Goal: Task Accomplishment & Management: Use online tool/utility

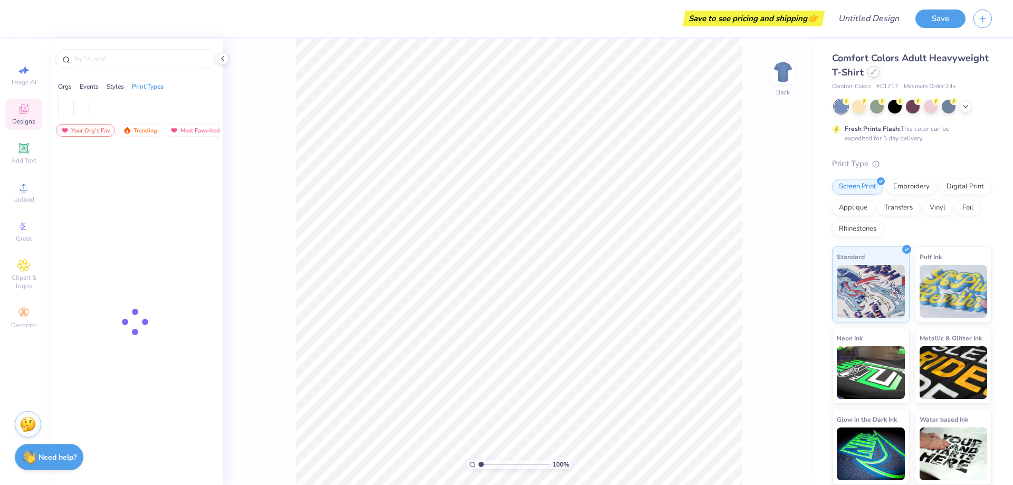
click at [874, 75] on div at bounding box center [874, 72] width 12 height 12
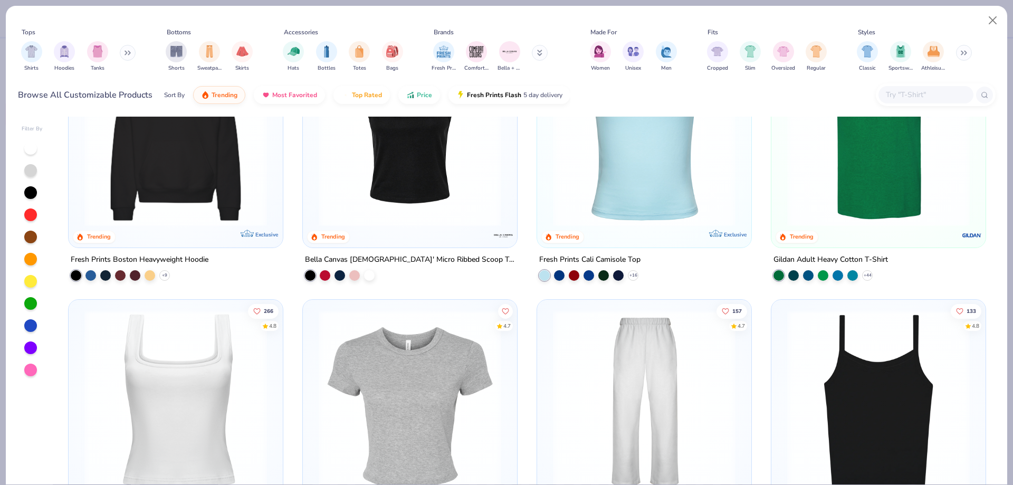
scroll to position [264, 0]
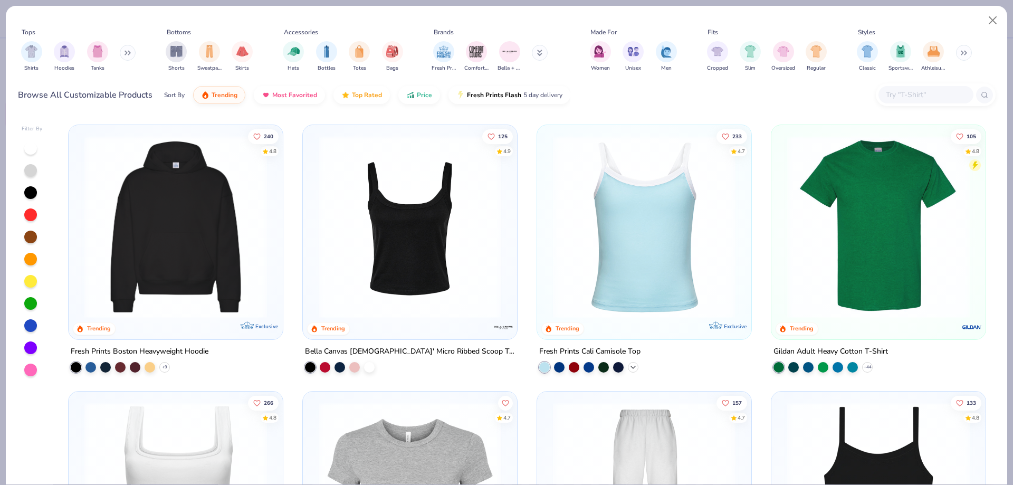
click at [629, 367] on icon at bounding box center [633, 367] width 8 height 8
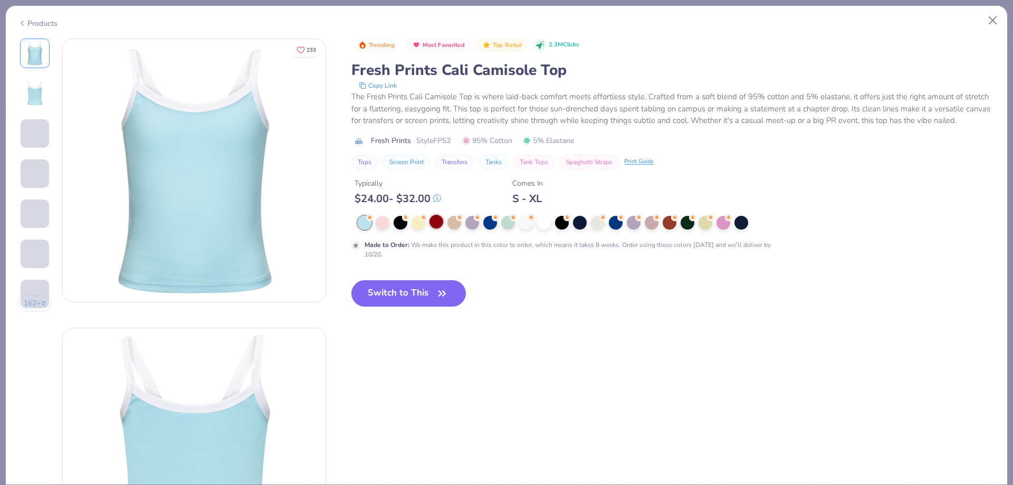
click at [430, 221] on div at bounding box center [437, 222] width 14 height 14
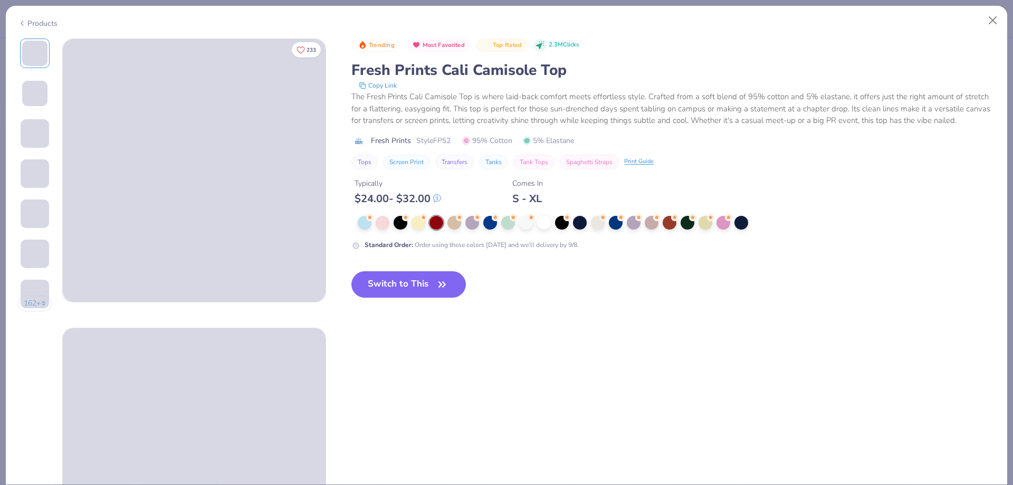
click at [416, 270] on div "Trending Most Favorited Top Rated 2.3M Clicks Fresh Prints Cali Camisole Top Co…" at bounding box center [674, 177] width 644 height 276
click at [410, 279] on button "Switch to This" at bounding box center [409, 284] width 115 height 26
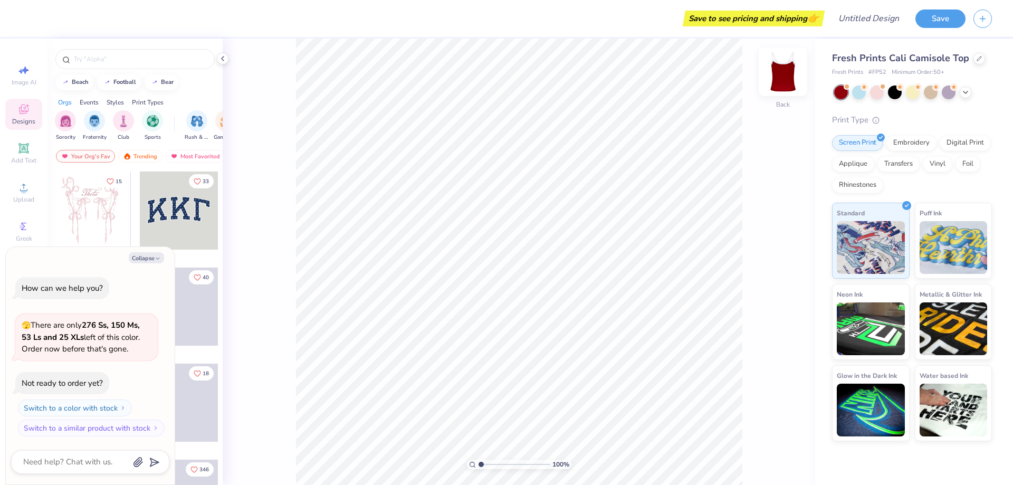
click at [779, 74] on img at bounding box center [783, 72] width 42 height 42
click at [781, 80] on img at bounding box center [783, 72] width 42 height 42
type textarea "x"
click at [875, 22] on input "Design Title" at bounding box center [855, 18] width 103 height 21
paste input "FPS239766"
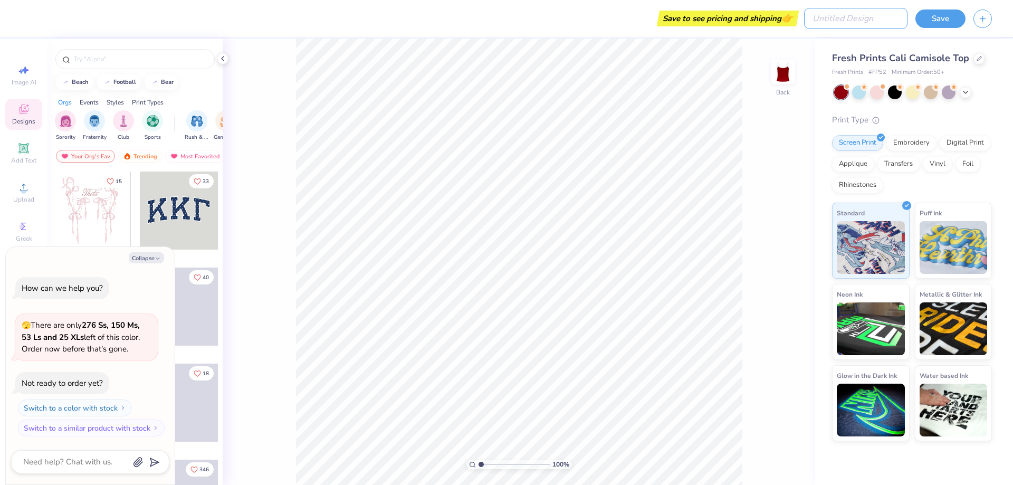
type input "FPS239766"
type textarea "x"
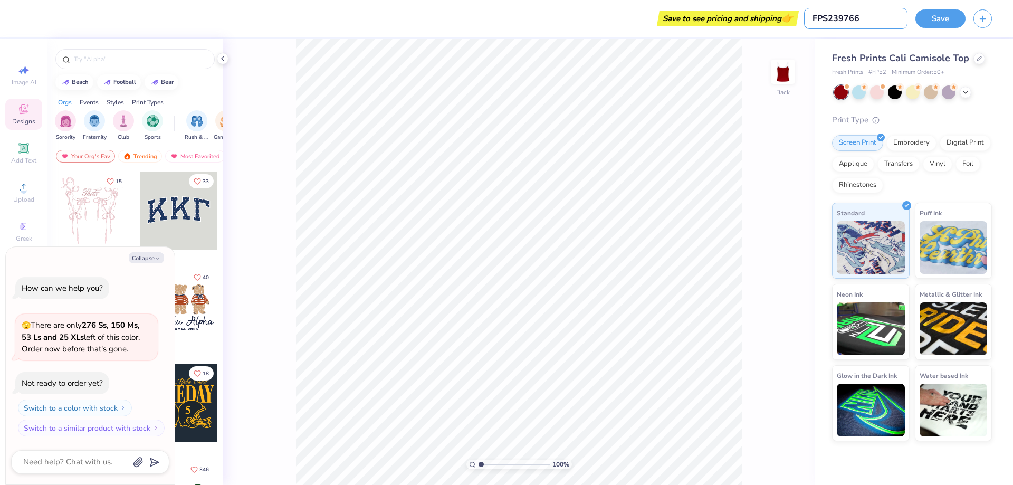
type input "FPS239766"
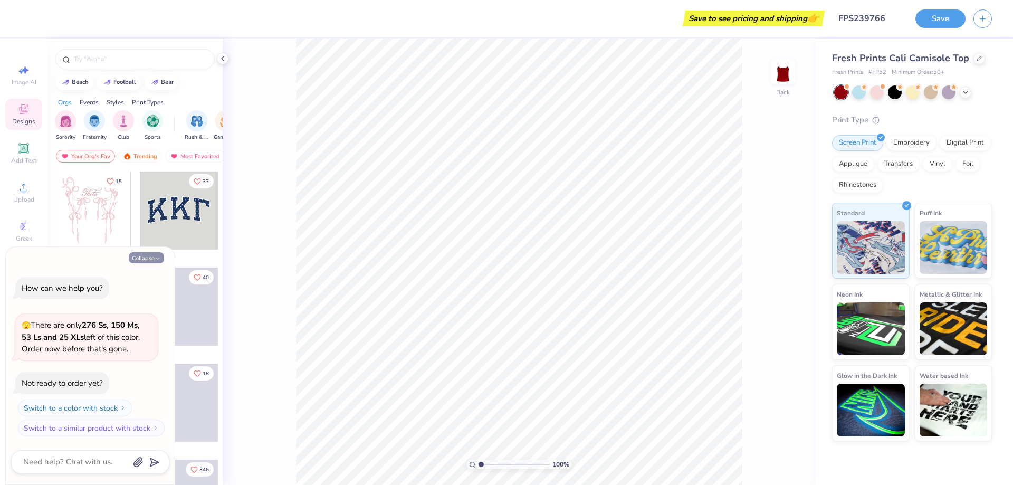
click at [154, 260] on button "Collapse" at bounding box center [146, 257] width 35 height 11
type textarea "x"
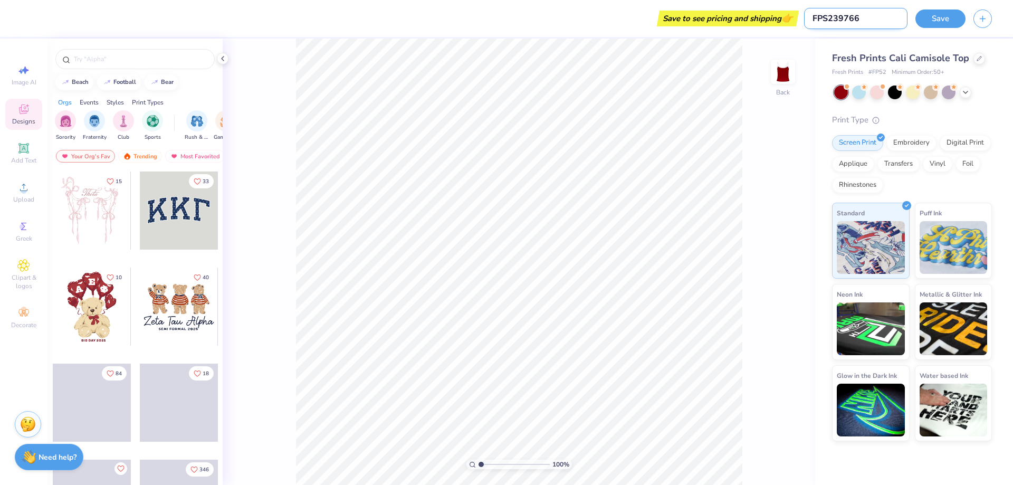
click at [849, 10] on input "FPS239766" at bounding box center [855, 18] width 103 height 21
click at [750, 61] on div "100 % Back" at bounding box center [519, 262] width 593 height 447
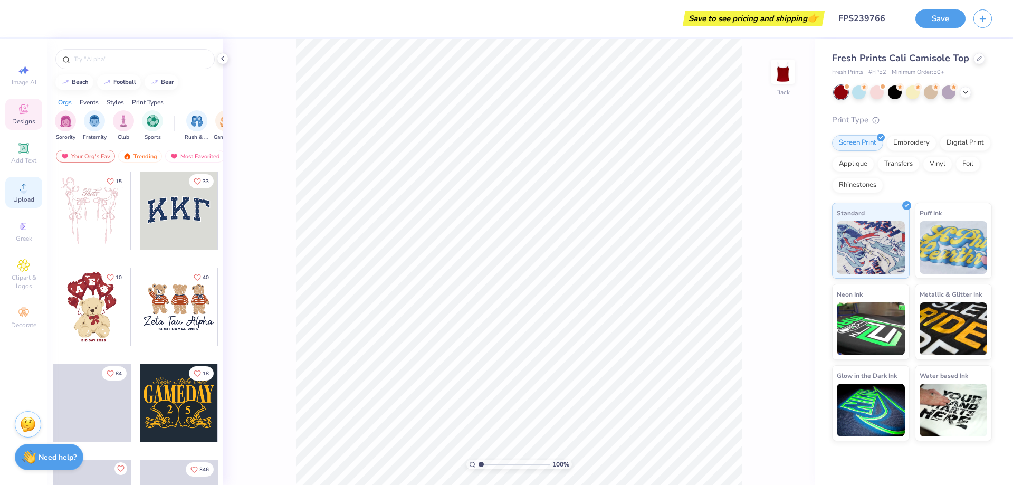
click at [28, 188] on icon at bounding box center [23, 187] width 13 height 13
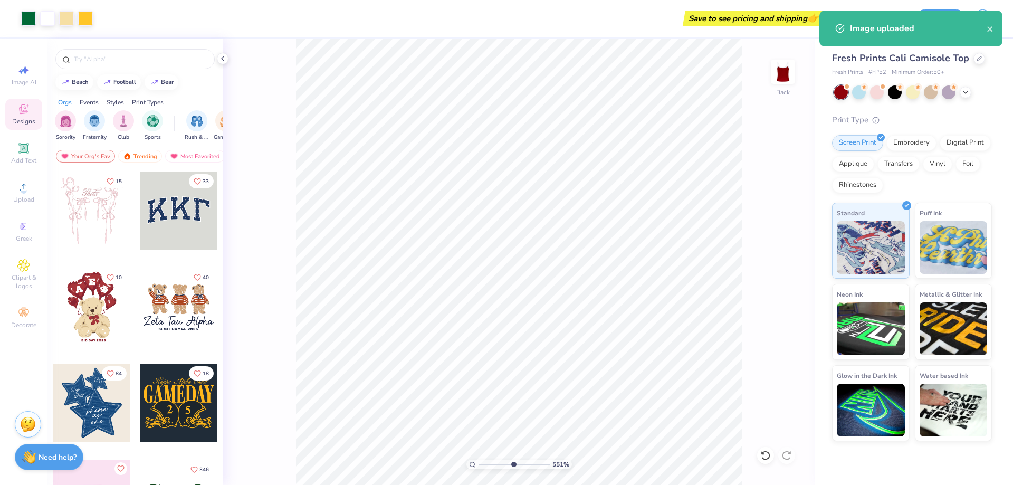
click at [513, 465] on input "range" at bounding box center [514, 465] width 71 height 10
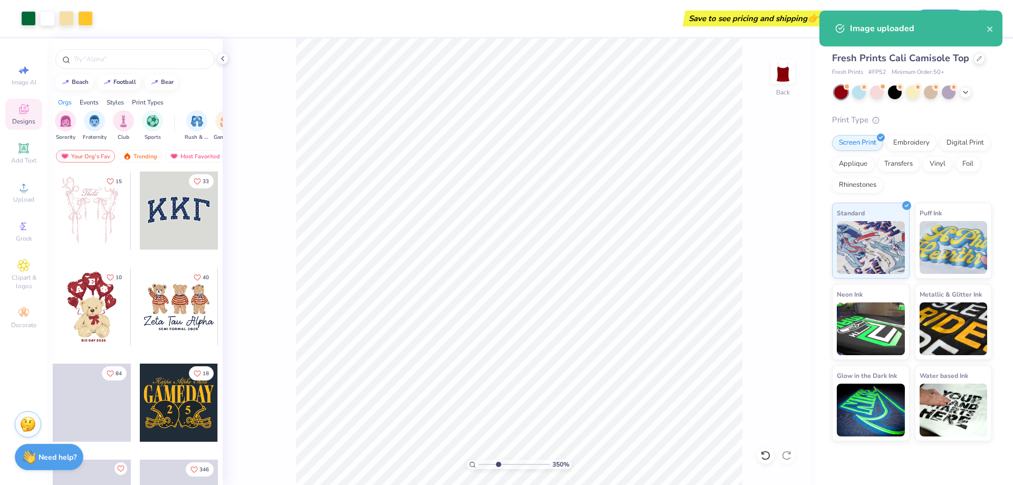
drag, startPoint x: 513, startPoint y: 465, endPoint x: 498, endPoint y: 466, distance: 14.8
click at [498, 466] on input "range" at bounding box center [514, 465] width 71 height 10
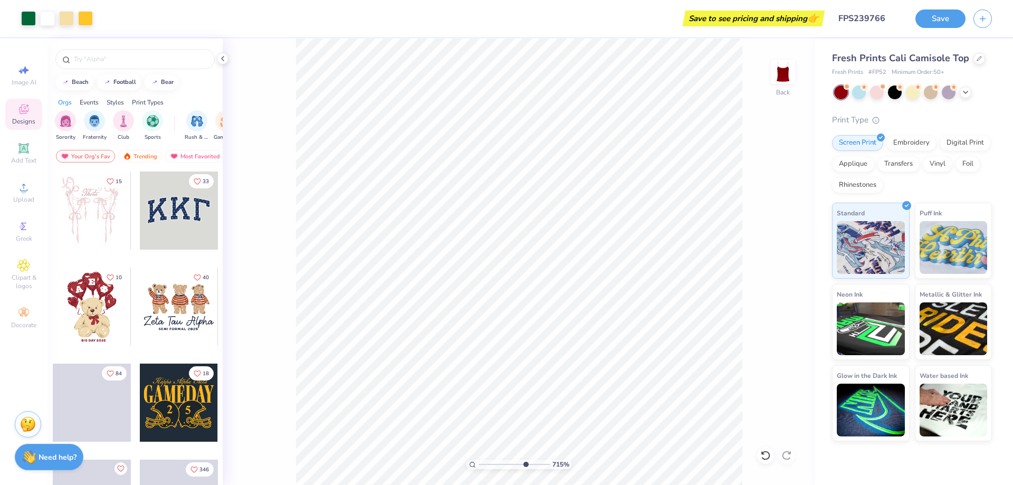
drag, startPoint x: 496, startPoint y: 462, endPoint x: 525, endPoint y: 472, distance: 30.0
click at [525, 469] on input "range" at bounding box center [514, 465] width 71 height 10
drag, startPoint x: 499, startPoint y: 466, endPoint x: 471, endPoint y: 470, distance: 28.8
type input "1"
click at [479, 469] on input "range" at bounding box center [514, 465] width 71 height 10
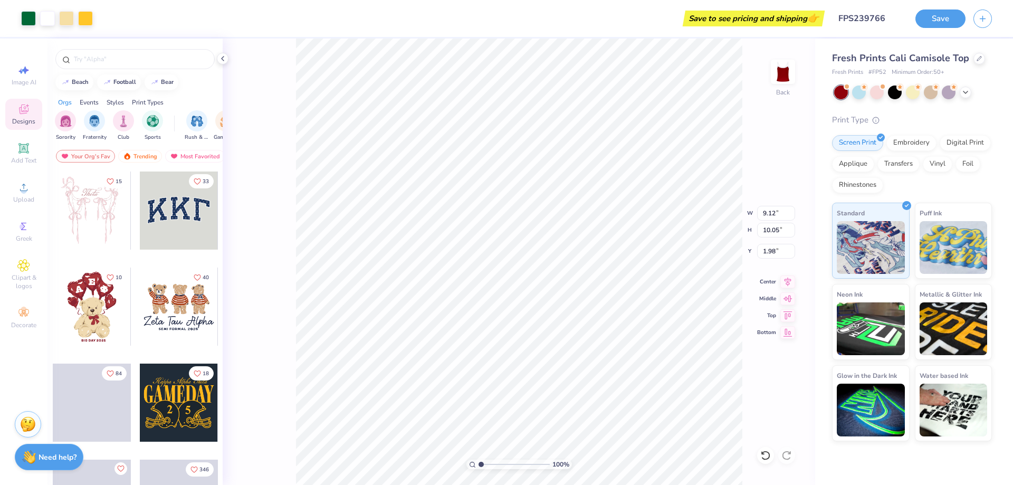
type input "3.40"
type input "3.74"
click at [22, 187] on icon at bounding box center [23, 187] width 13 height 13
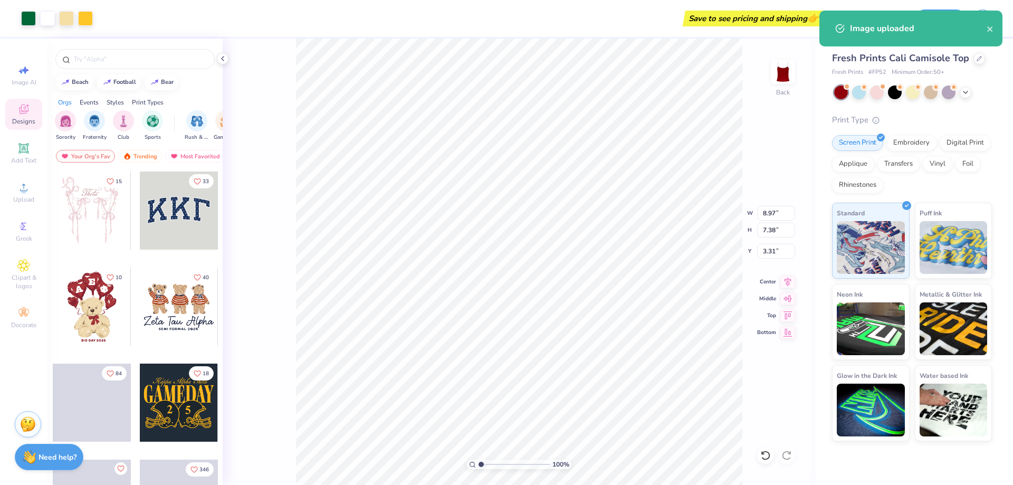
type input "3.29"
type input "2.71"
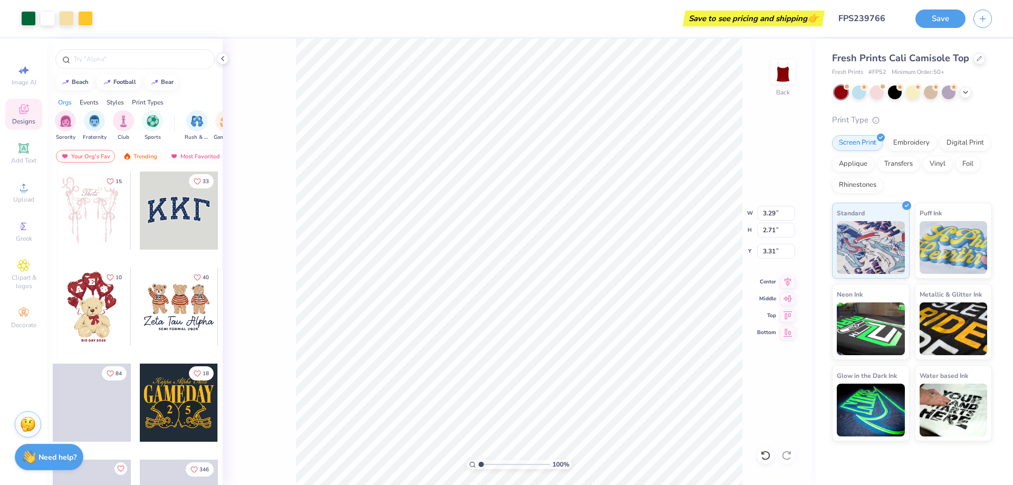
type input "4.02"
click at [13, 190] on div "Upload" at bounding box center [23, 192] width 37 height 31
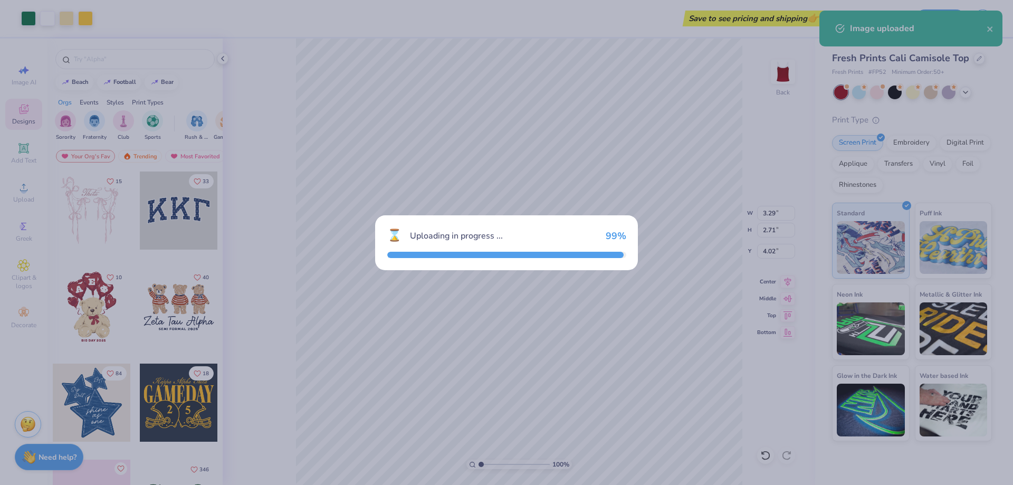
type input "6.05"
type input "7.04"
type input "3.48"
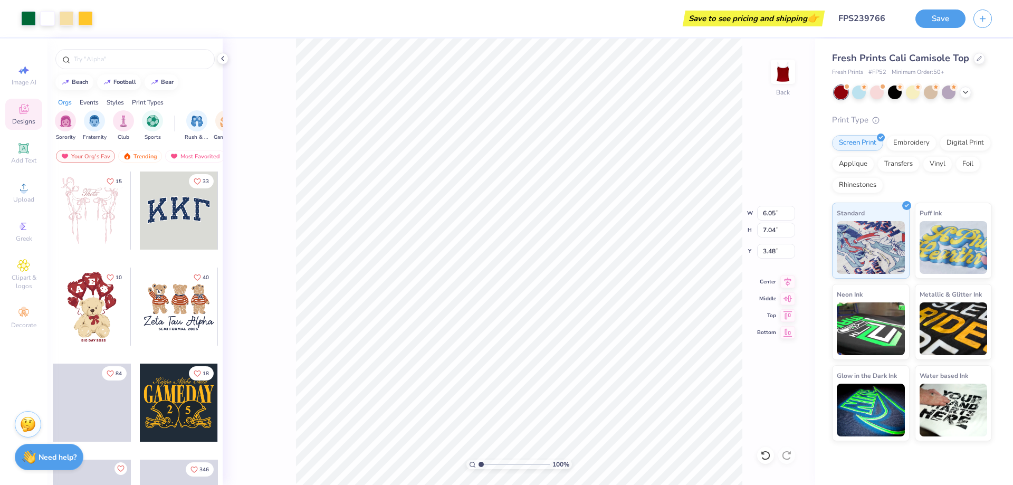
type input "2.72"
type input "3.16"
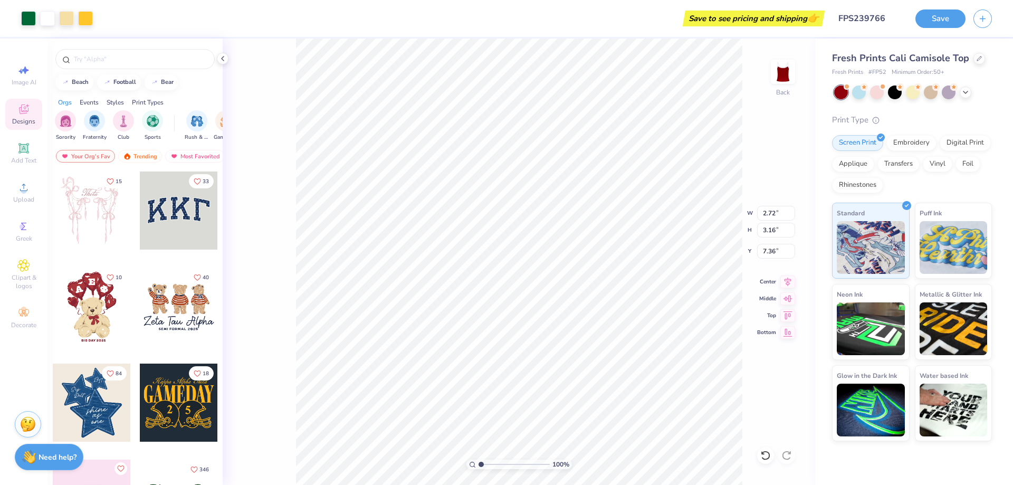
type input "7.41"
type input "3.29"
type input "2.71"
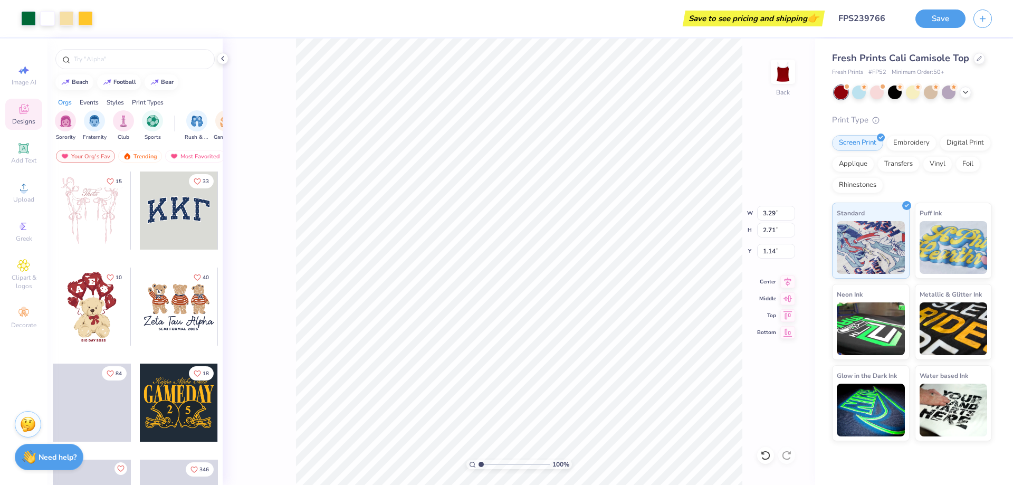
type input "0.62"
type input "2.72"
type input "3.16"
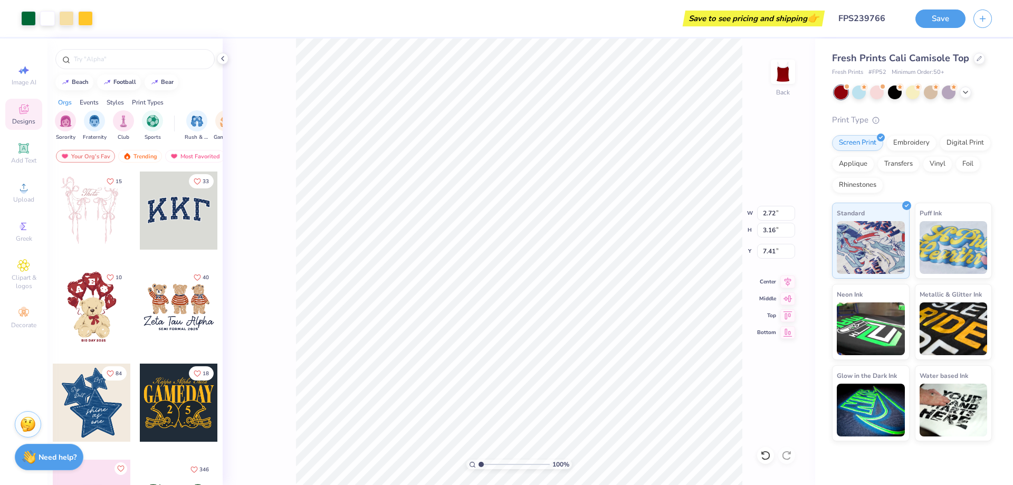
type input "2.56"
type input "1.97"
type input "2.29"
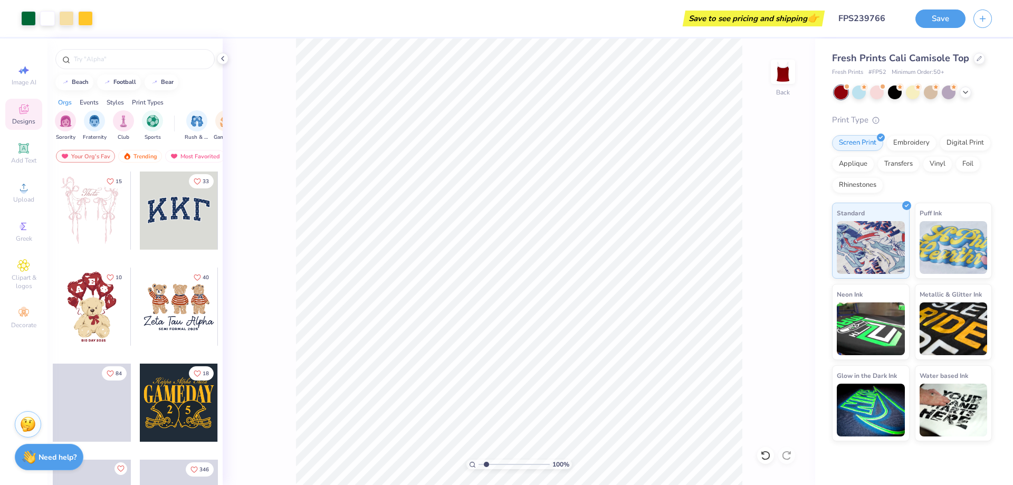
click at [487, 464] on input "range" at bounding box center [514, 465] width 71 height 10
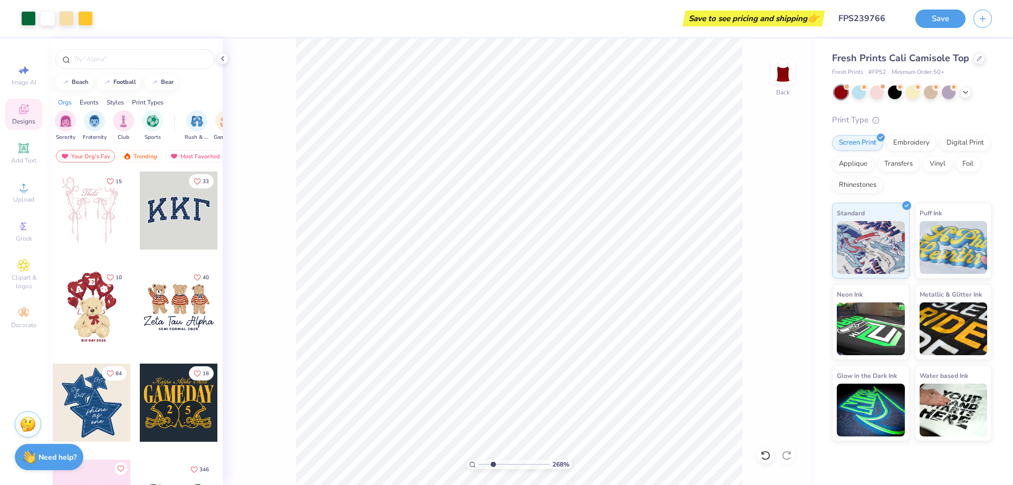
type input "2.68"
click at [493, 465] on input "range" at bounding box center [514, 465] width 71 height 10
type input "2.22"
type input "2.58"
type input "2.27"
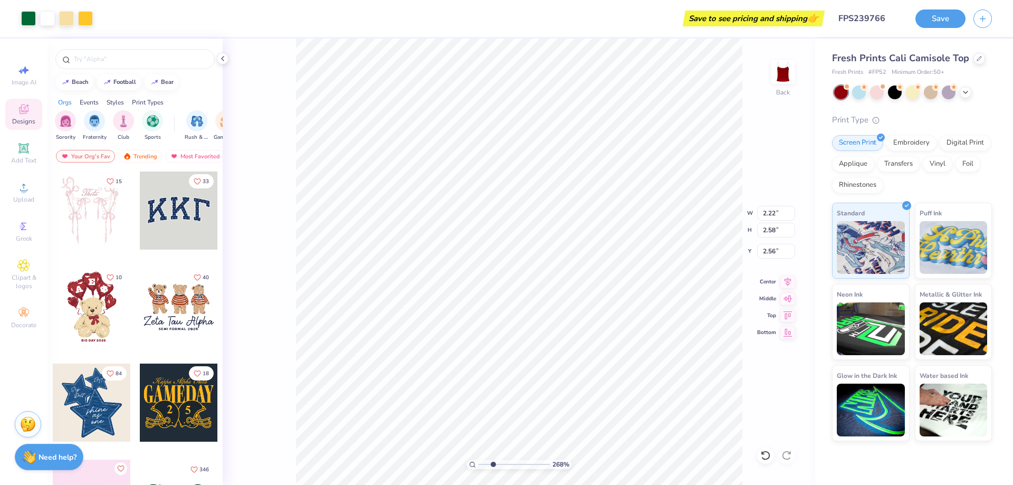
type input "2.63"
type input "2.83"
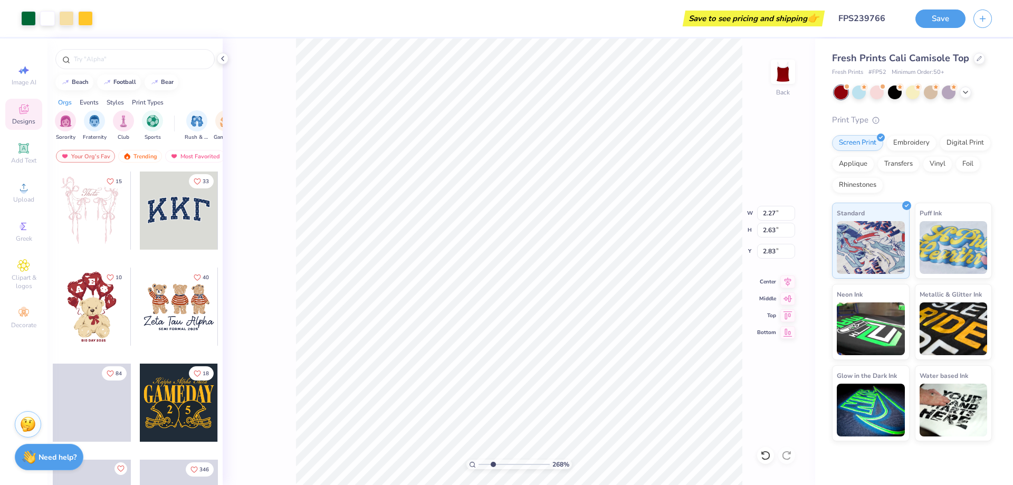
type input "3.29"
type input "2.71"
type input "0.62"
type input "1.78"
click at [487, 465] on input "range" at bounding box center [514, 465] width 71 height 10
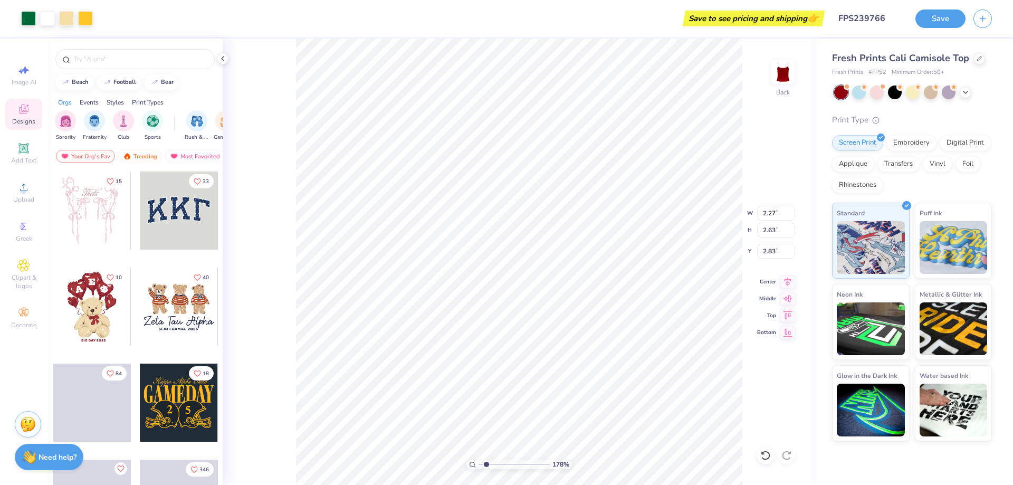
type input "2.85"
click at [35, 157] on span "Add Text" at bounding box center [23, 160] width 25 height 8
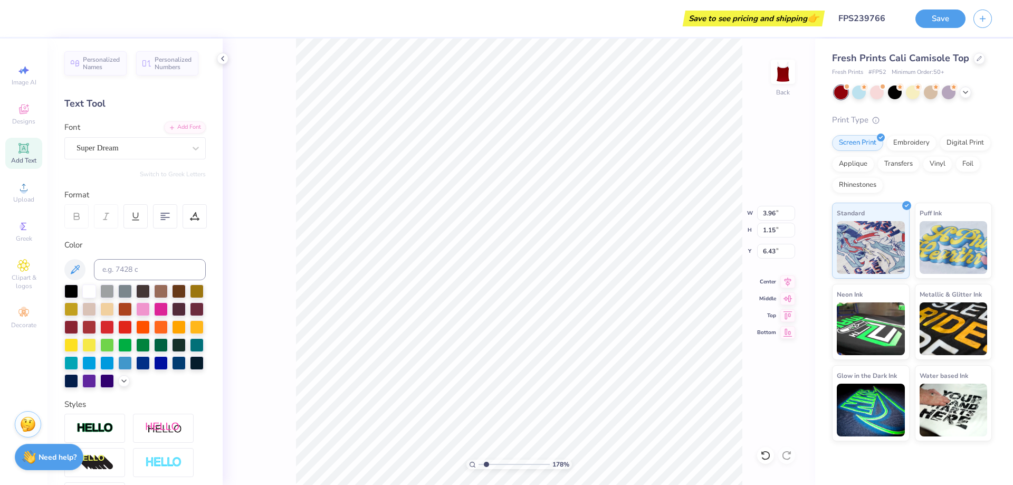
scroll to position [9, 2]
type textarea "Alpha Phi"
type input "6.92"
type input "1.52"
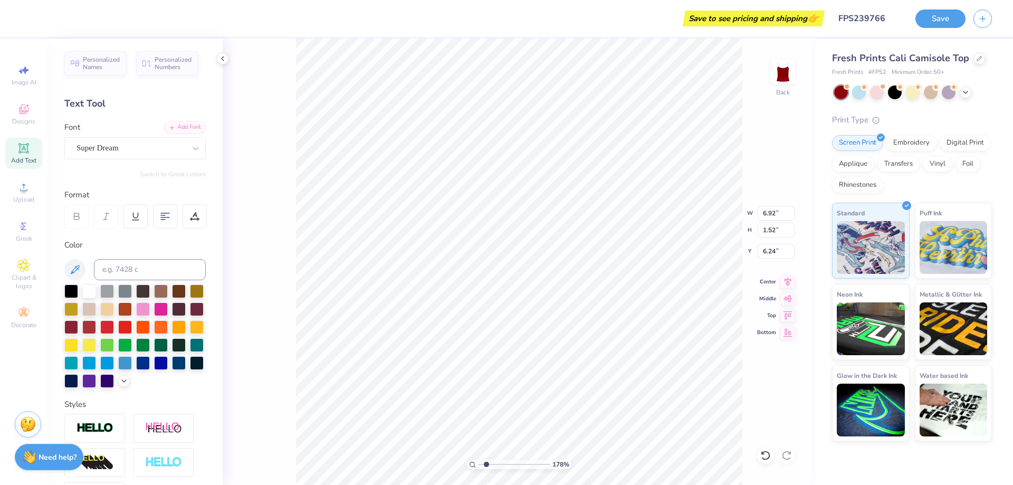
type input "6.24"
click at [116, 272] on input at bounding box center [150, 269] width 112 height 21
type input "123"
click at [175, 119] on div "Personalized Names Personalized Numbers Text Tool Add Font Font Super Dream Swi…" at bounding box center [135, 262] width 175 height 447
click at [176, 127] on div "Add Font" at bounding box center [185, 126] width 42 height 12
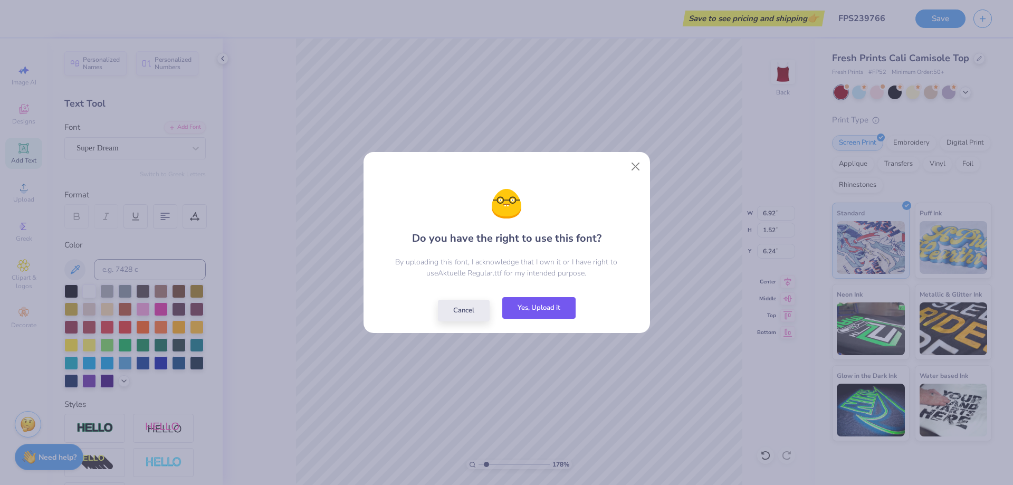
click at [554, 306] on button "Yes, Upload it" at bounding box center [538, 308] width 73 height 22
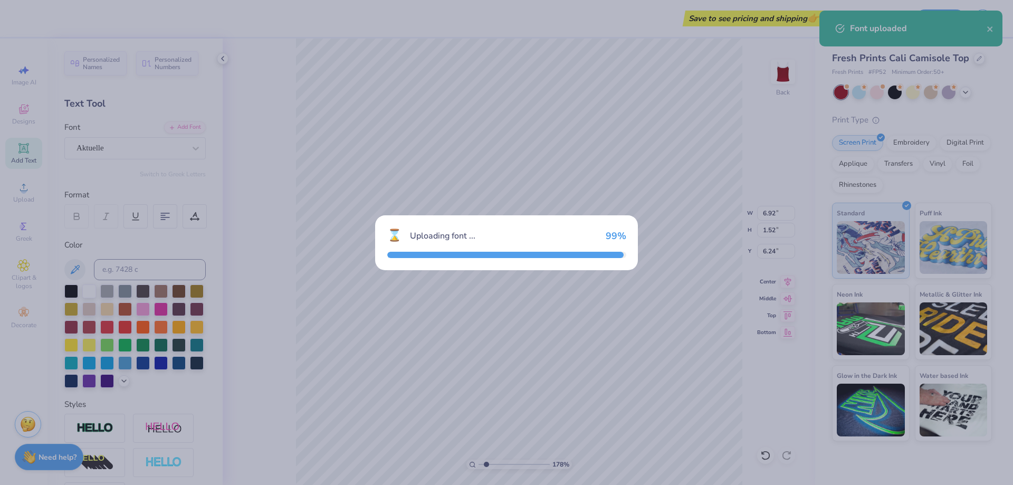
type input "5.00"
type input "1.45"
type input "6.28"
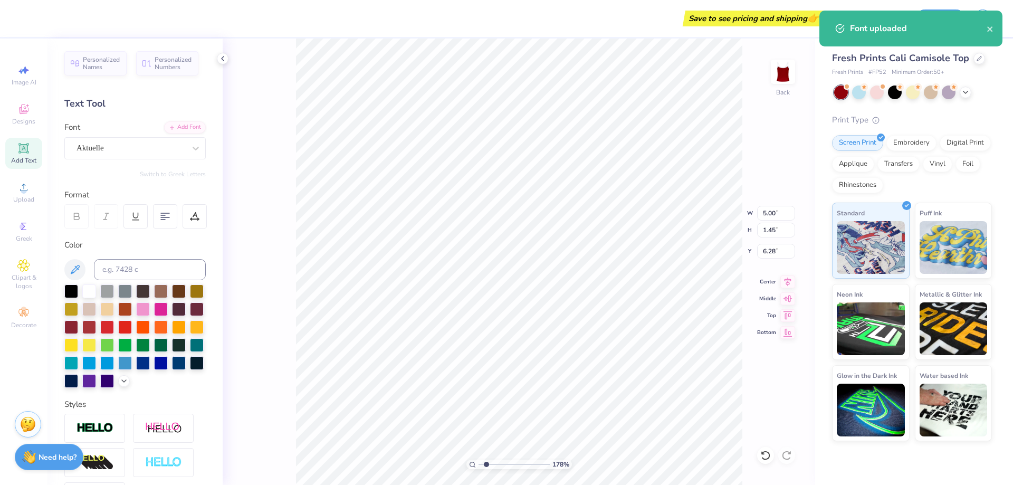
type input "1.86"
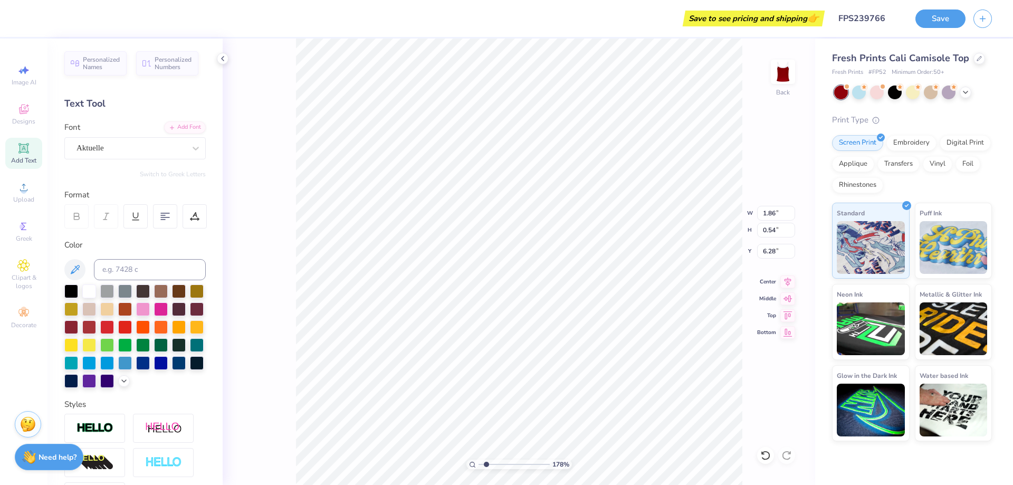
type input "0.73"
type input "3.33"
type input "2.08"
type input "0.81"
type input "3.28"
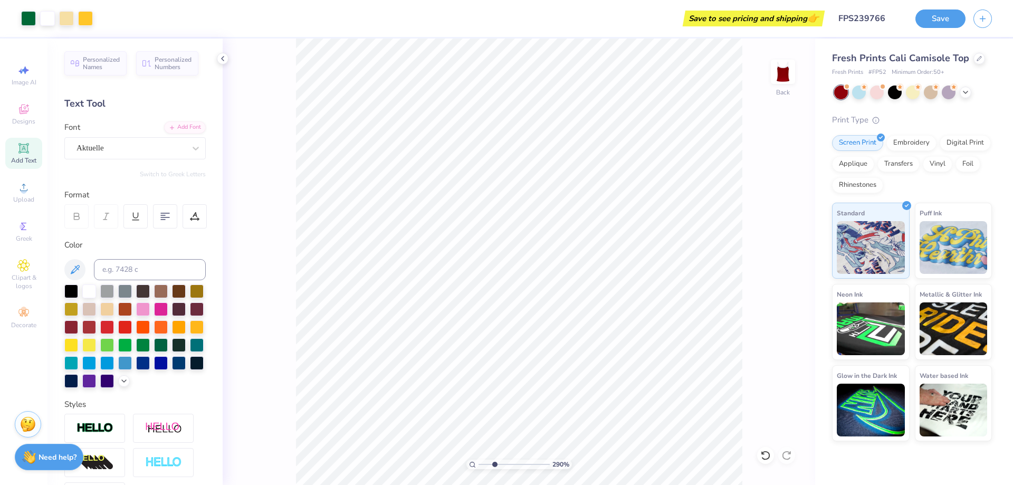
type input "2.9"
click at [495, 462] on input "range" at bounding box center [514, 465] width 71 height 10
click at [531, 300] on li "Duplicate" at bounding box center [548, 302] width 83 height 21
type input "4.25"
type input "2.04"
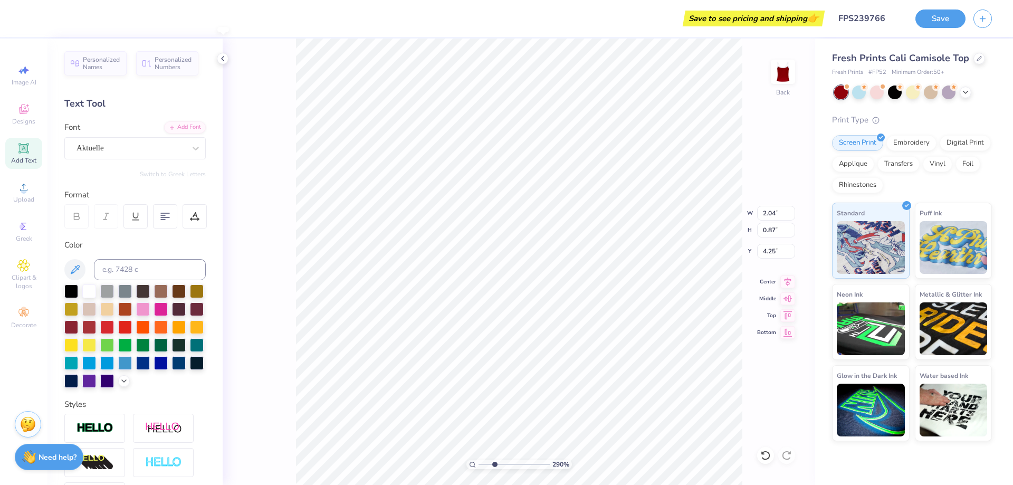
type input "0.87"
type input "5.39"
type textarea "i"
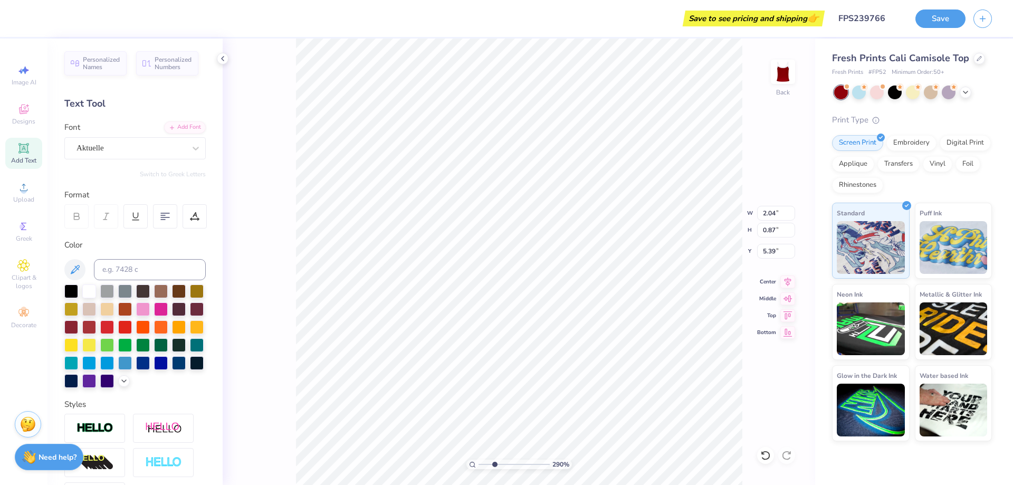
type textarea "Bid Day"
type input "1.73"
type input "0.67"
type input "5.46"
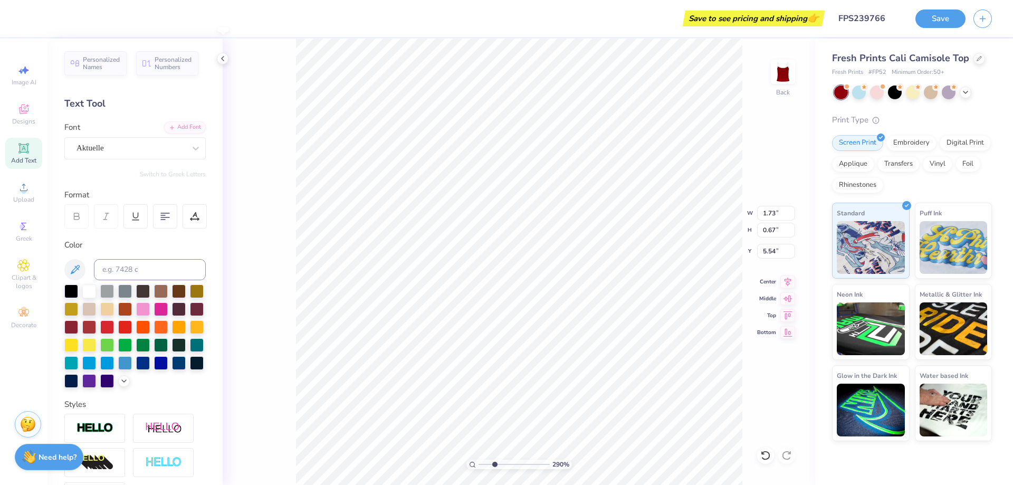
type input "5.54"
type input "0.71"
type input "5.53"
drag, startPoint x: 477, startPoint y: 461, endPoint x: 491, endPoint y: 462, distance: 13.8
type input "2.38"
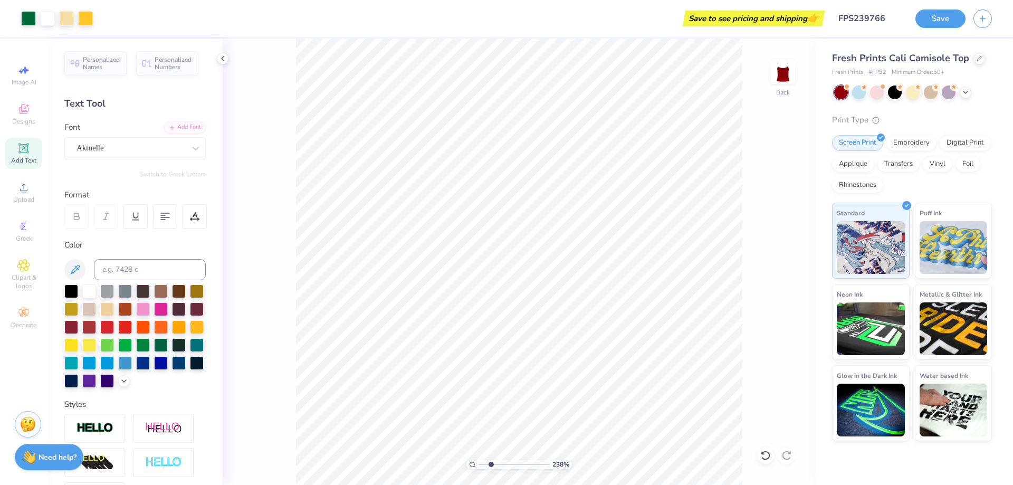
click at [491, 462] on input "range" at bounding box center [514, 465] width 71 height 10
type input "1.74"
type input "0.64"
type input "5.55"
type input "1.60"
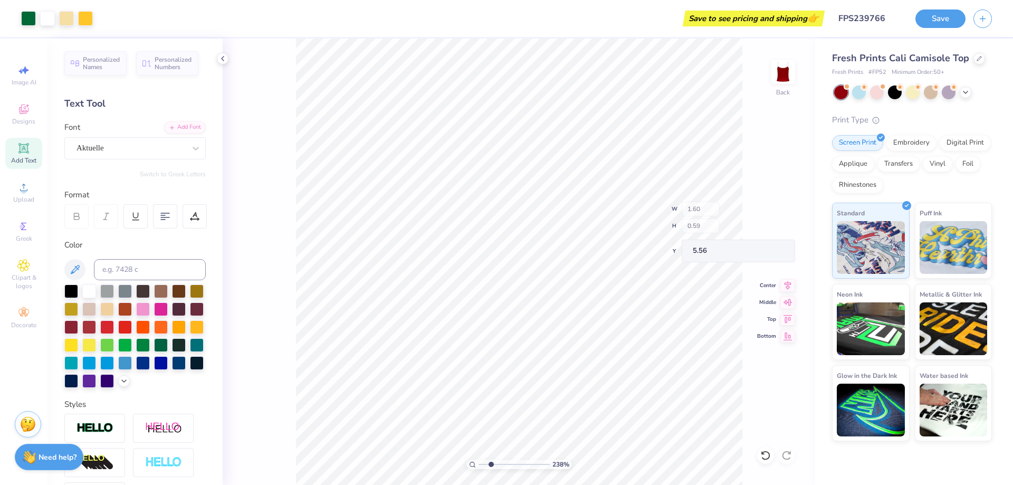
type input "0.59"
type input "5.56"
drag, startPoint x: 490, startPoint y: 463, endPoint x: 481, endPoint y: 463, distance: 8.4
type input "1.04"
click at [481, 463] on input "range" at bounding box center [514, 465] width 71 height 10
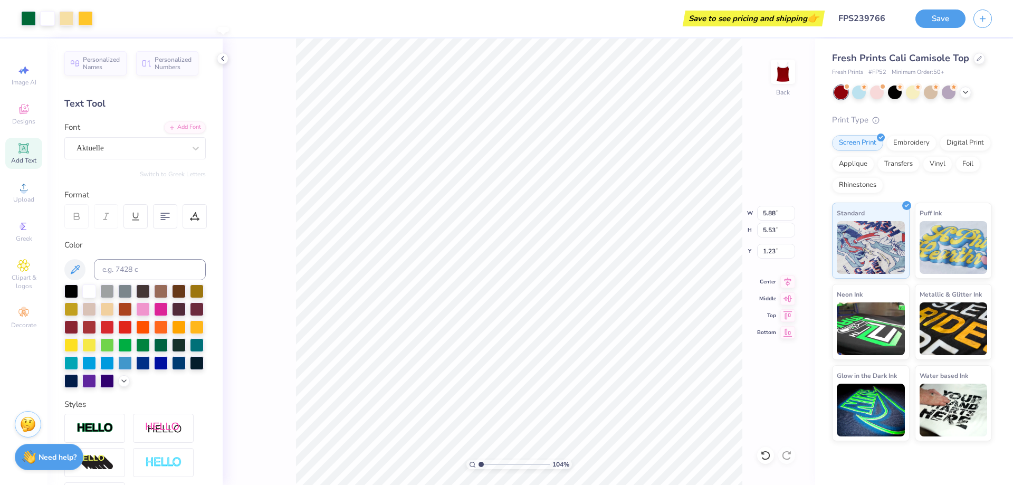
type input "1.23"
click at [767, 226] on input "5.53" at bounding box center [776, 230] width 38 height 15
type input "5"
type input "5.31"
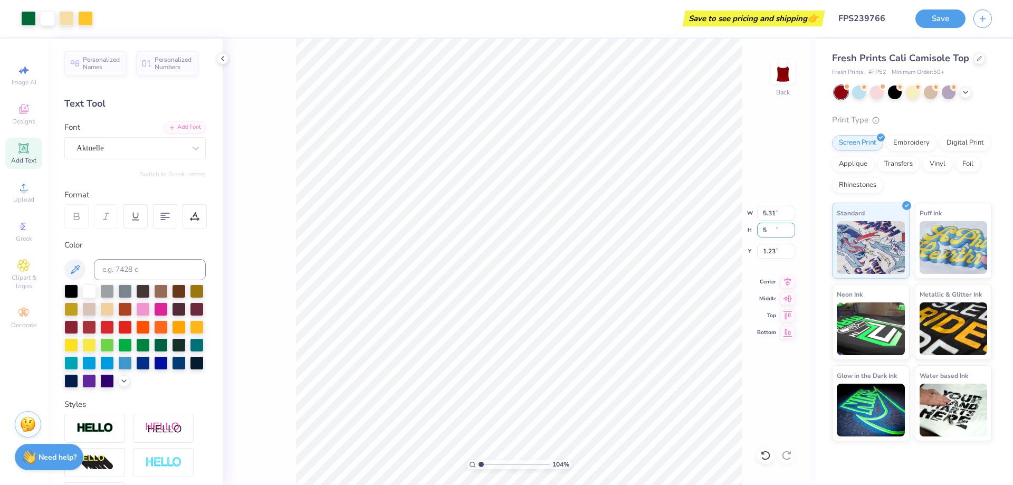
type input "5.00"
click at [772, 252] on input "1.50" at bounding box center [776, 251] width 38 height 15
type input "1.50"
click at [967, 93] on icon at bounding box center [966, 91] width 8 height 8
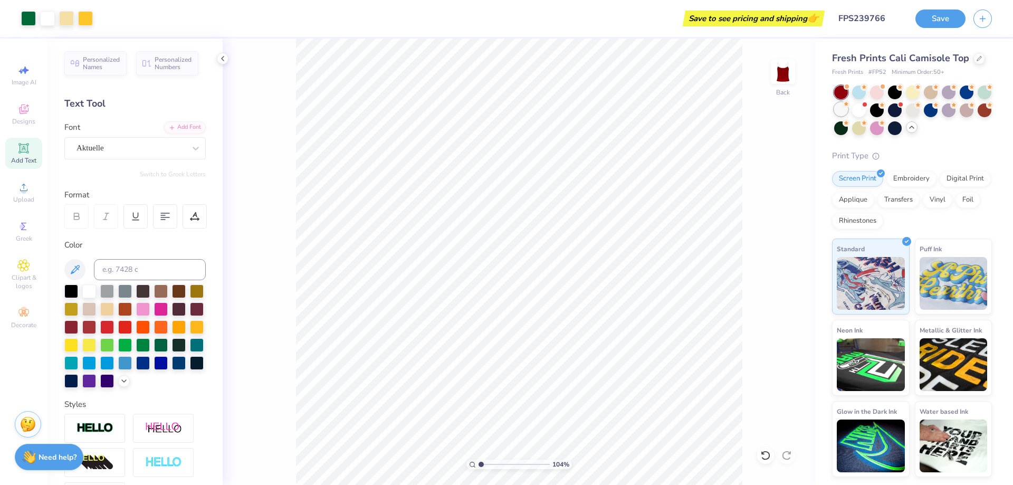
click at [842, 112] on div at bounding box center [841, 109] width 14 height 14
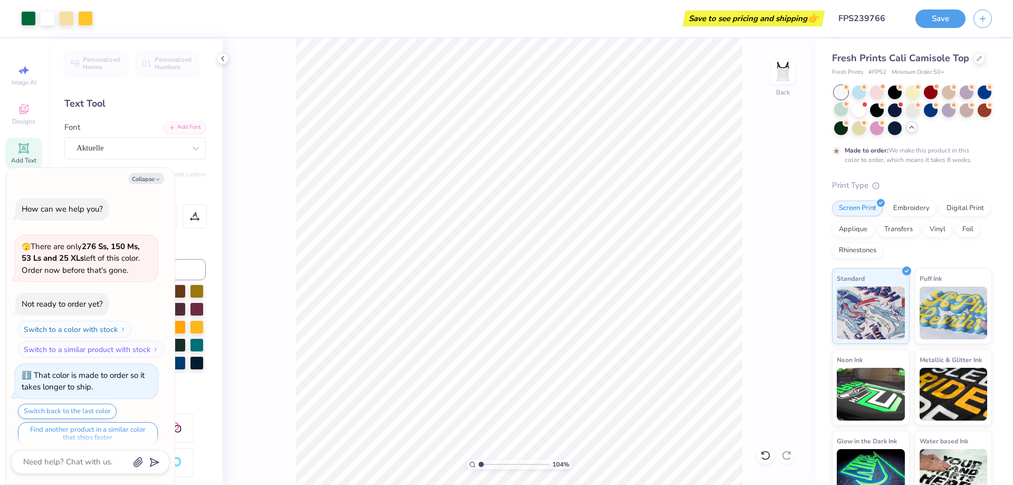
scroll to position [9, 0]
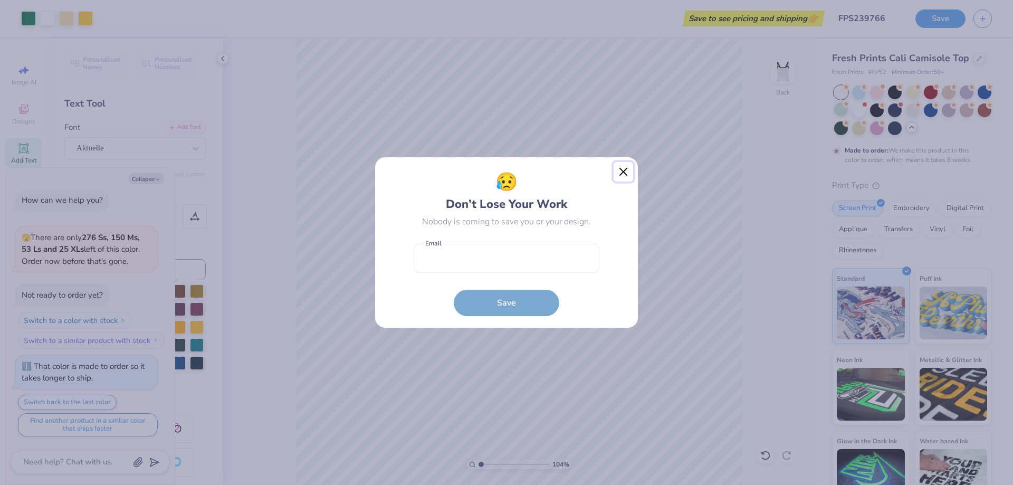
click at [618, 172] on button "Close" at bounding box center [624, 172] width 20 height 20
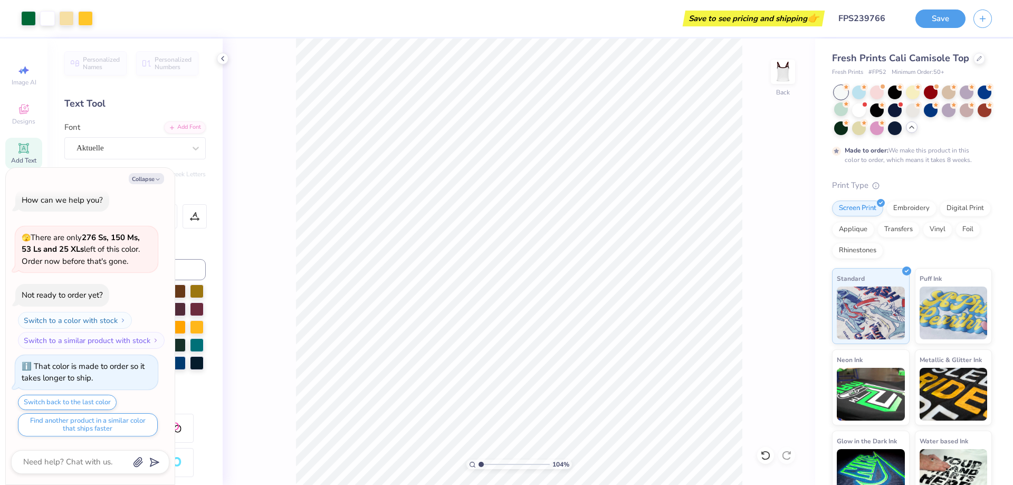
type textarea "x"
click at [949, 14] on button "Save" at bounding box center [941, 17] width 50 height 18
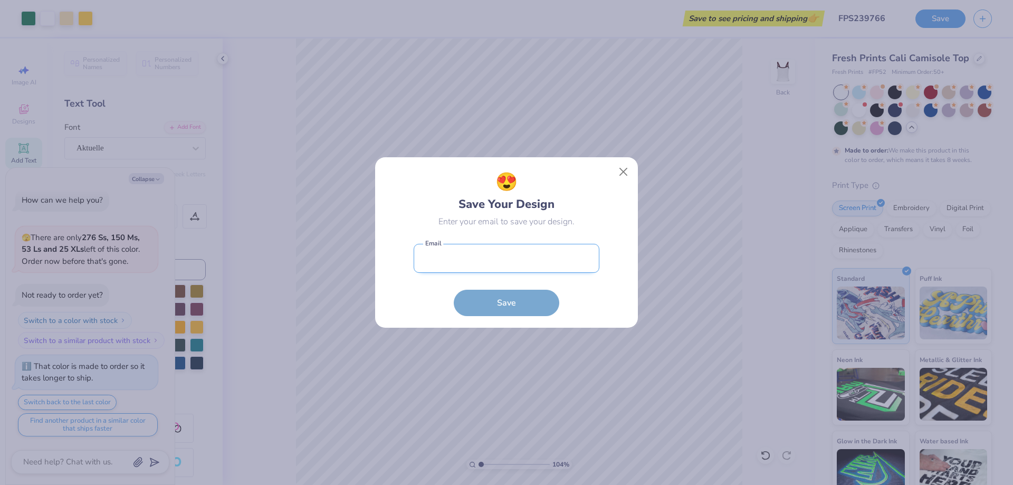
click at [507, 265] on input "email" at bounding box center [507, 258] width 186 height 29
type input "j"
type textarea "x"
type input "[EMAIL_ADDRESS][DOMAIN_NAME]"
click at [500, 300] on button "Save" at bounding box center [507, 300] width 106 height 26
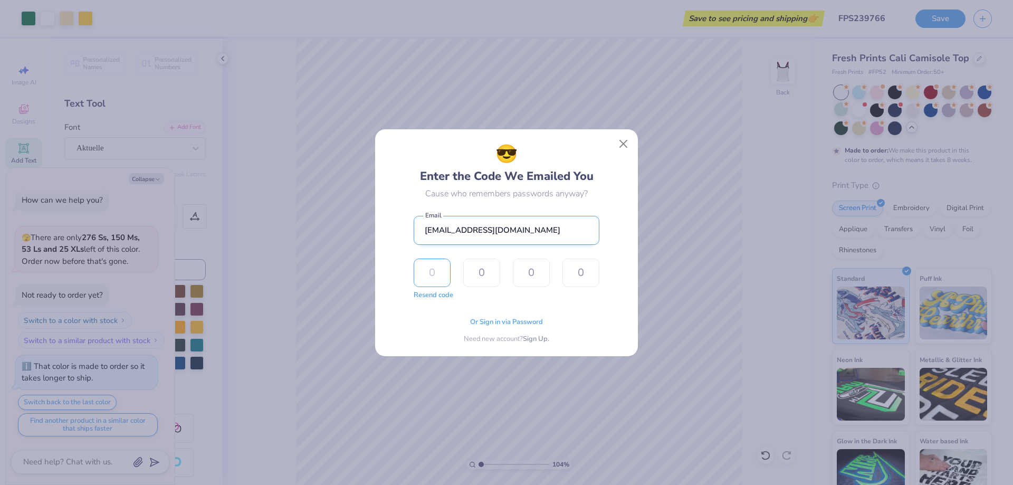
type input "5"
type input "1"
type input "2"
click at [492, 302] on div "😎 Enter the Code We Emailed You Cause who remembers passwords anyway? [EMAIL_AD…" at bounding box center [507, 242] width 186 height 203
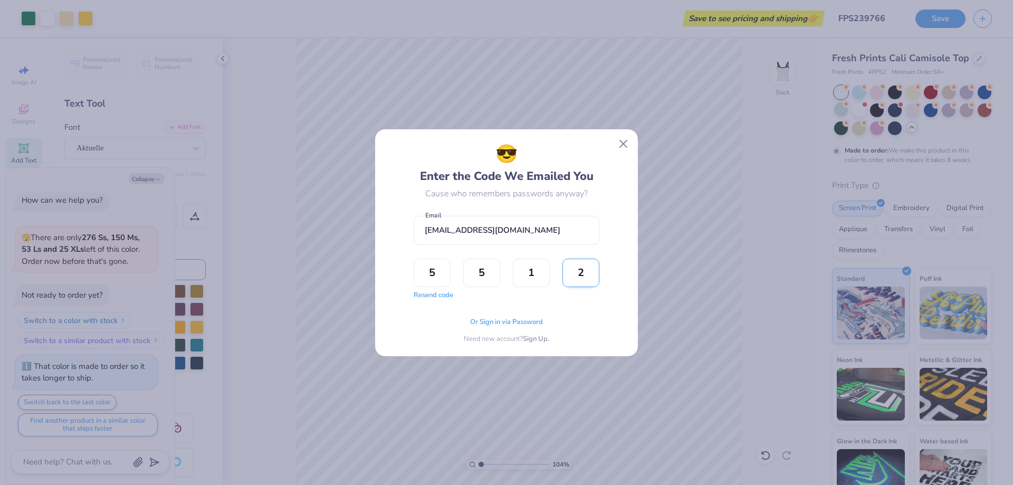
click at [586, 268] on input "2" at bounding box center [581, 273] width 37 height 29
click at [588, 267] on input "2" at bounding box center [581, 273] width 37 height 29
type input "2"
type input "1"
type input "5"
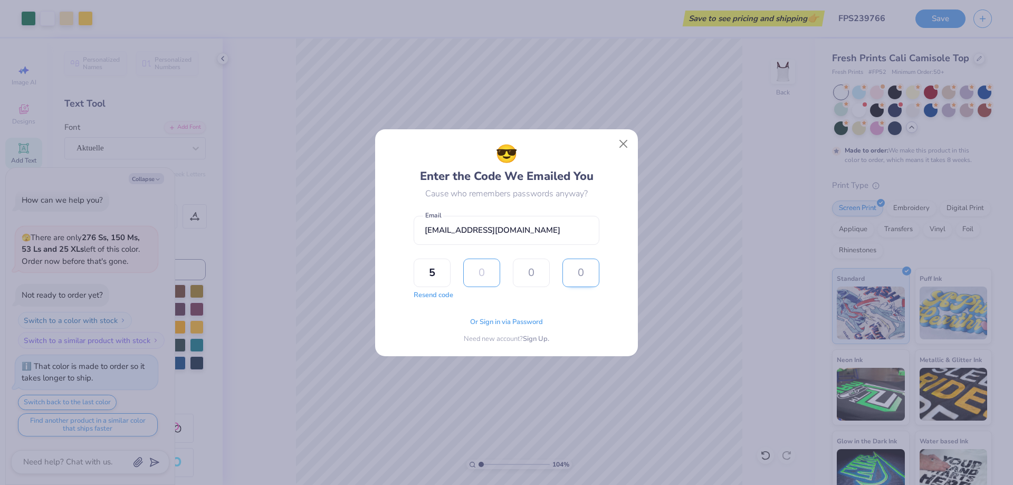
type input "5"
type input "1"
type input "2"
click at [565, 329] on div "Or Sign in via Password Need new account? Sign Up." at bounding box center [507, 327] width 186 height 33
click at [455, 317] on div "Or Sign in via Password Need new account? Sign Up." at bounding box center [507, 327] width 186 height 33
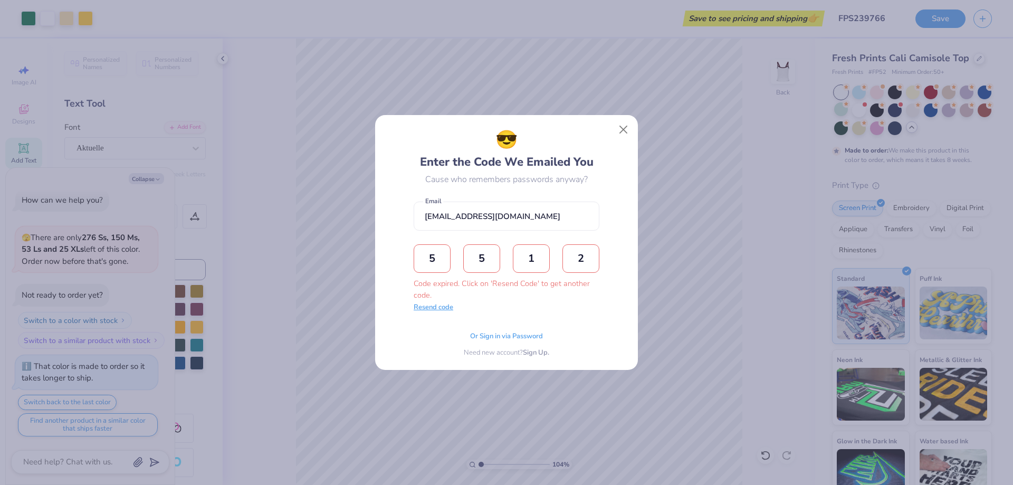
click at [441, 312] on button "Resend code" at bounding box center [434, 307] width 40 height 11
click at [442, 252] on input "text" at bounding box center [432, 258] width 37 height 29
type input "2"
type input "7"
type input "5"
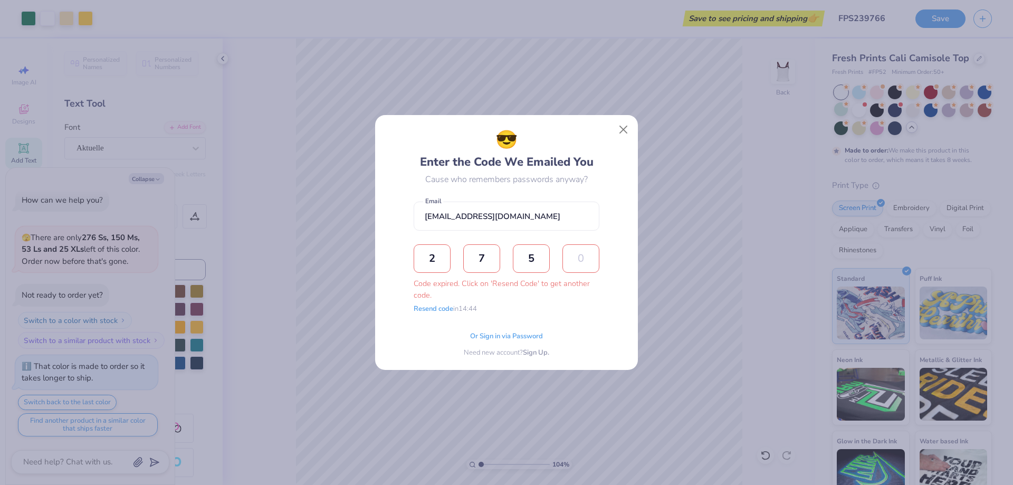
type input "7"
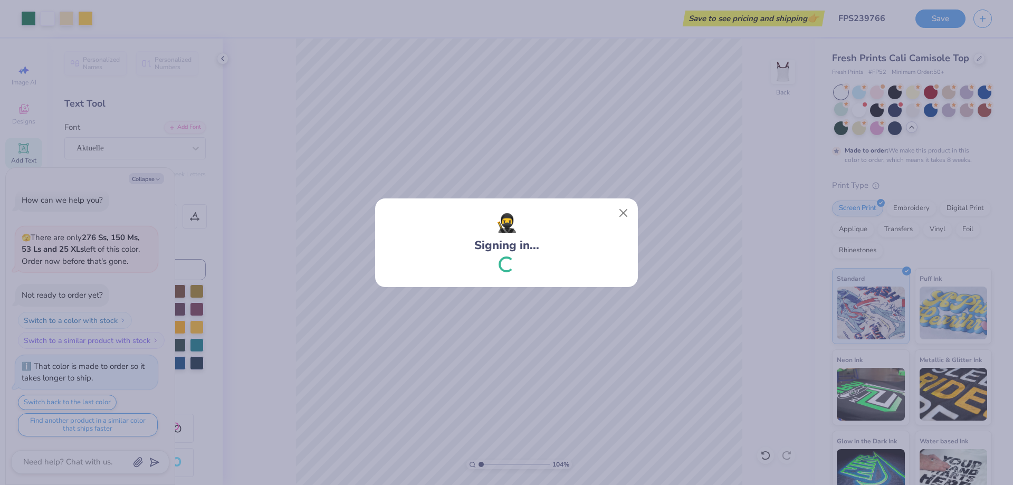
type textarea "x"
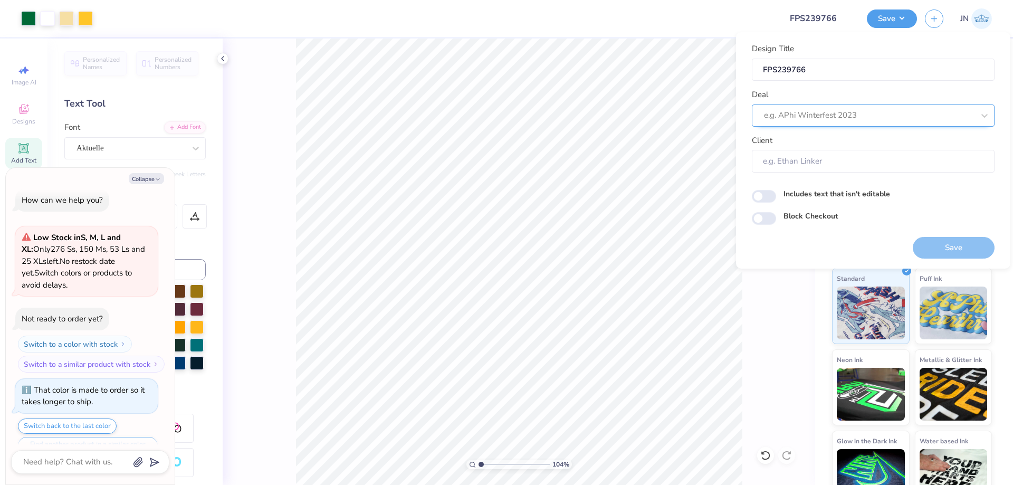
click at [813, 116] on div at bounding box center [869, 115] width 210 height 14
click at [858, 148] on div "Design Tool Gallery" at bounding box center [873, 143] width 234 height 17
type input "design tool gallery"
type textarea "x"
type input "Design Tool Gallery User"
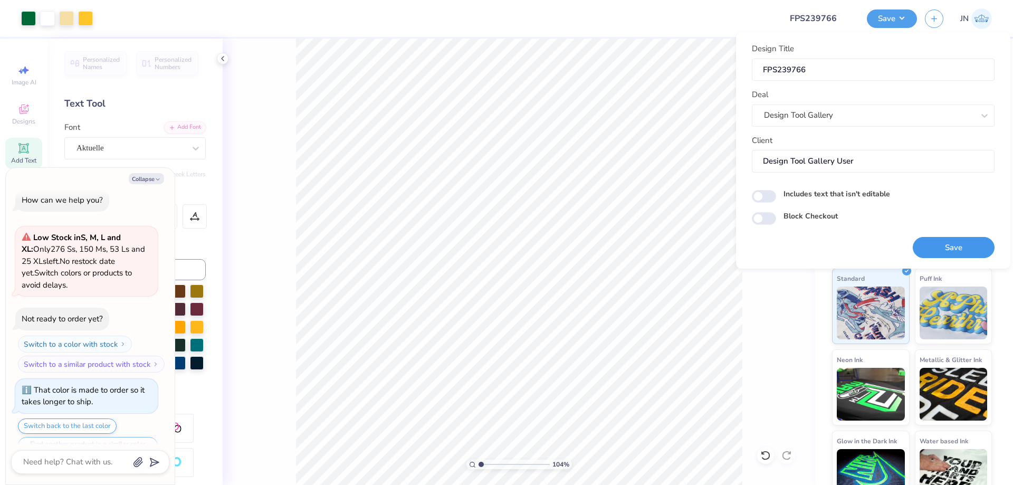
click at [945, 243] on button "Save" at bounding box center [954, 248] width 82 height 22
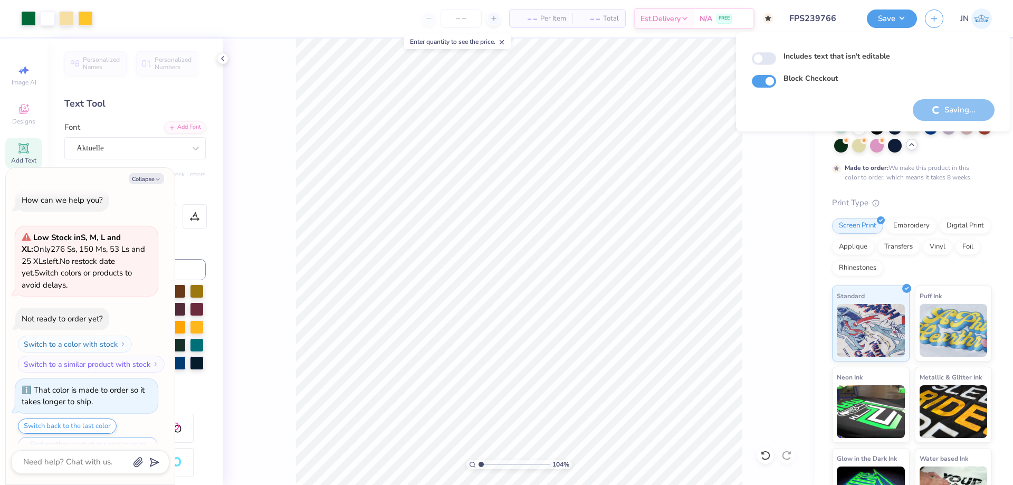
type textarea "x"
checkbox input "true"
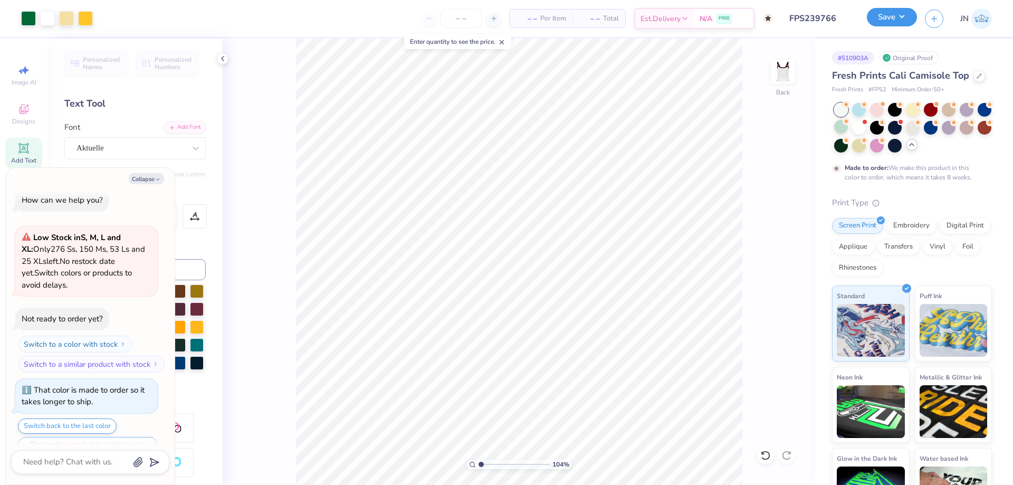
click at [891, 10] on button "Save" at bounding box center [892, 17] width 50 height 18
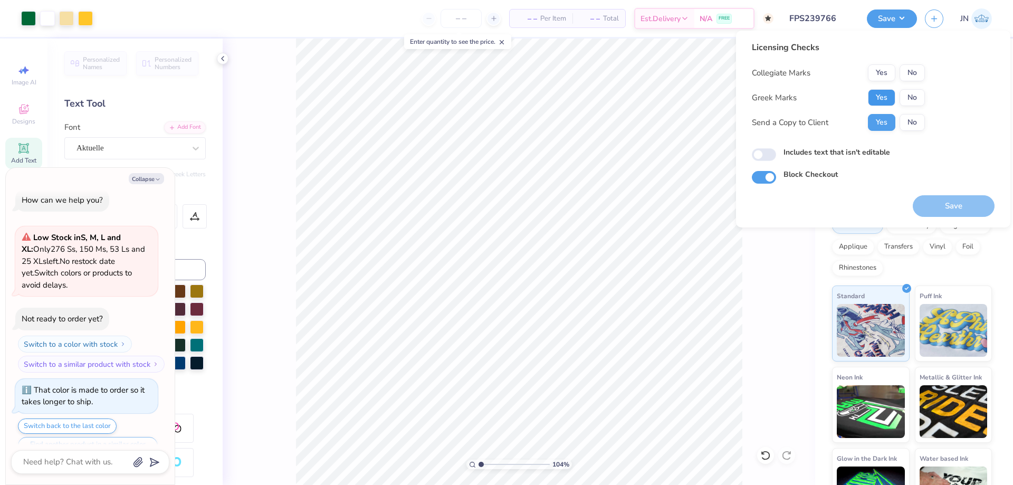
click at [887, 91] on button "Yes" at bounding box center [881, 97] width 27 height 17
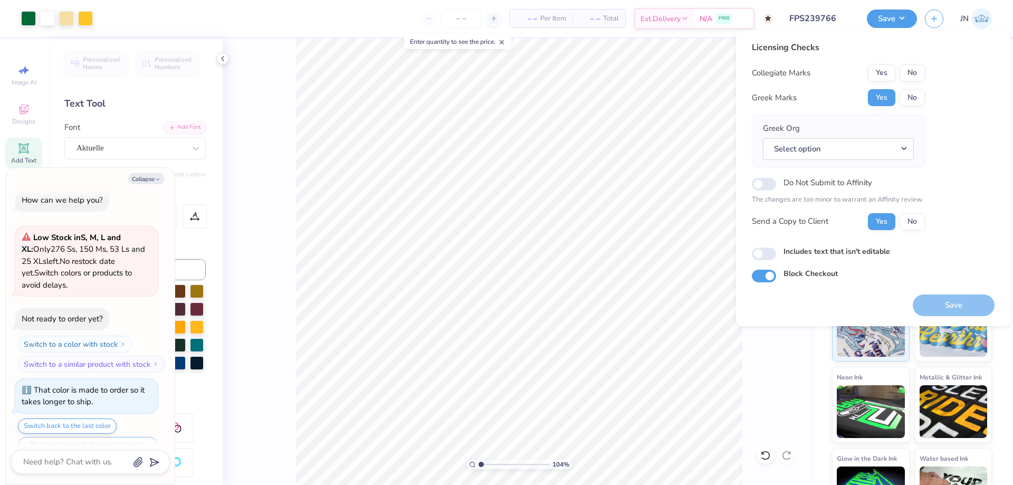
click at [898, 77] on div "Yes No" at bounding box center [896, 72] width 57 height 17
click at [907, 74] on button "No" at bounding box center [912, 72] width 25 height 17
click at [848, 139] on button "Select option" at bounding box center [838, 149] width 151 height 22
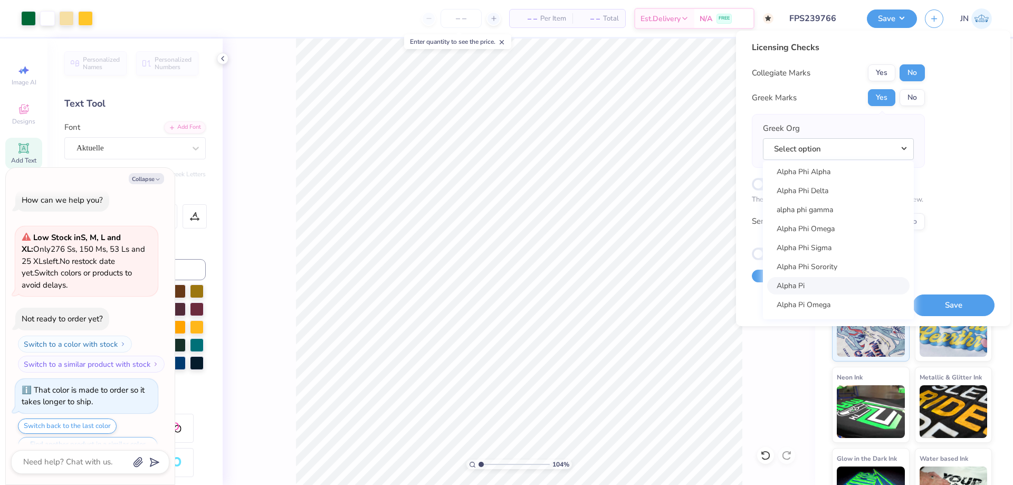
scroll to position [633, 0]
click at [832, 212] on link "Alpha Phi" at bounding box center [838, 205] width 143 height 17
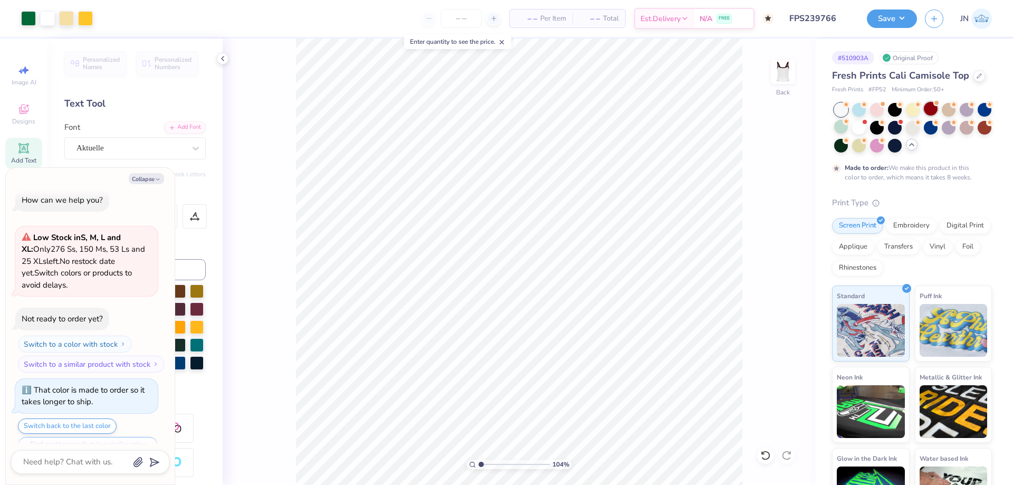
click at [932, 111] on div at bounding box center [931, 109] width 14 height 14
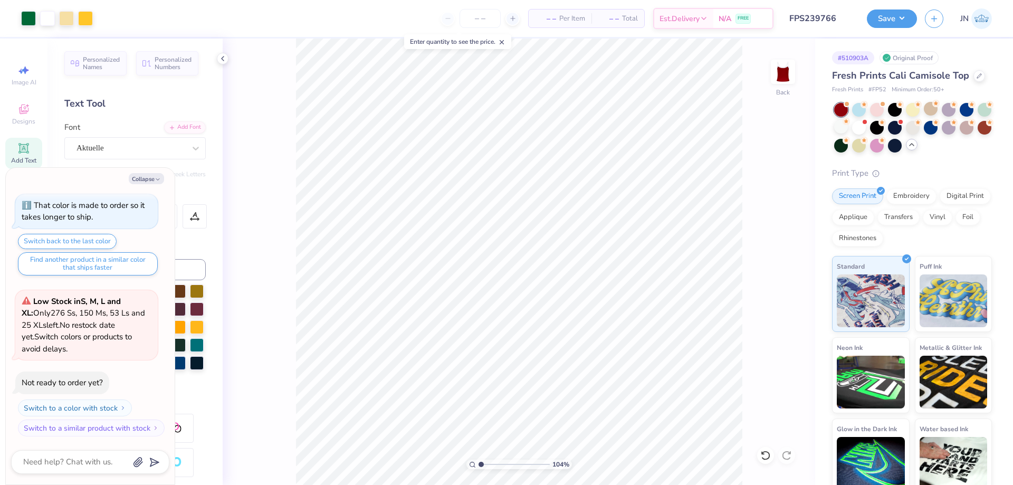
scroll to position [246, 0]
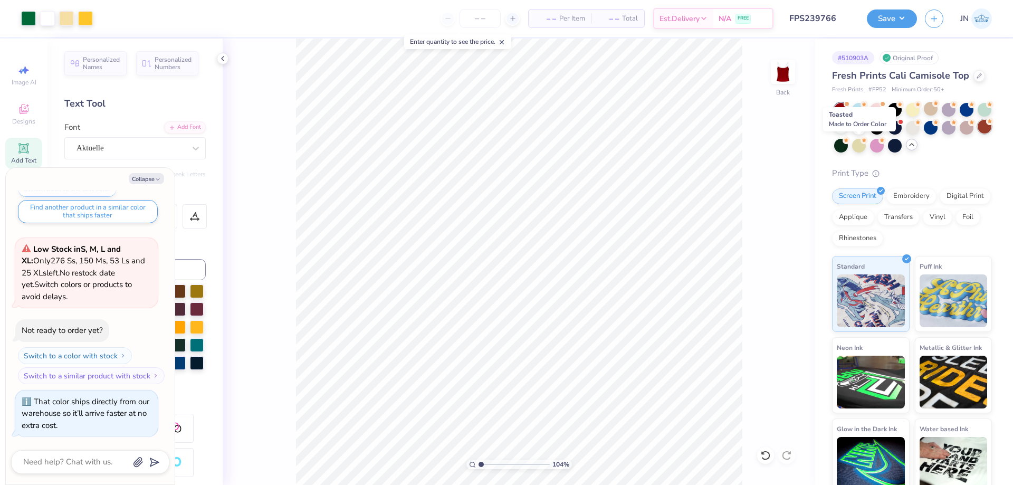
click at [978, 134] on div at bounding box center [985, 127] width 14 height 14
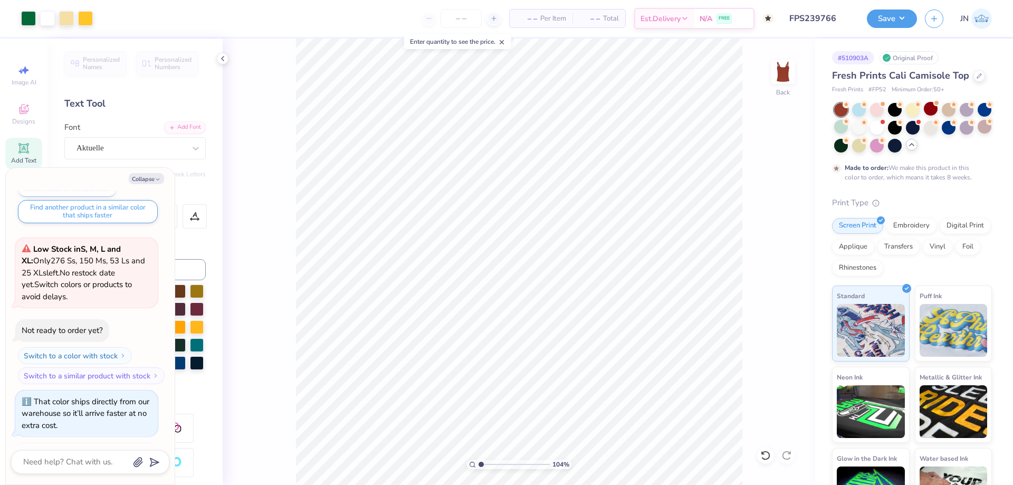
scroll to position [334, 0]
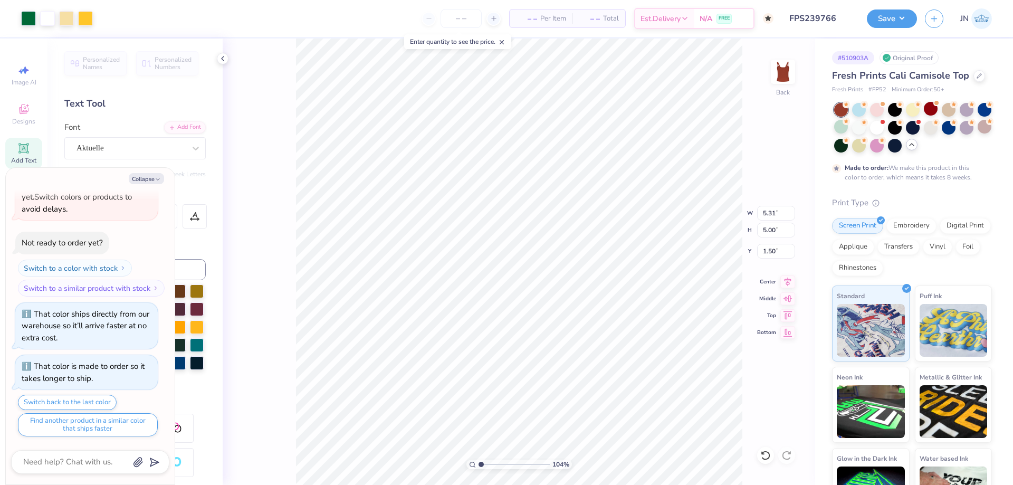
type textarea "x"
type input "1.23"
type textarea "x"
type input "1.04"
type textarea "x"
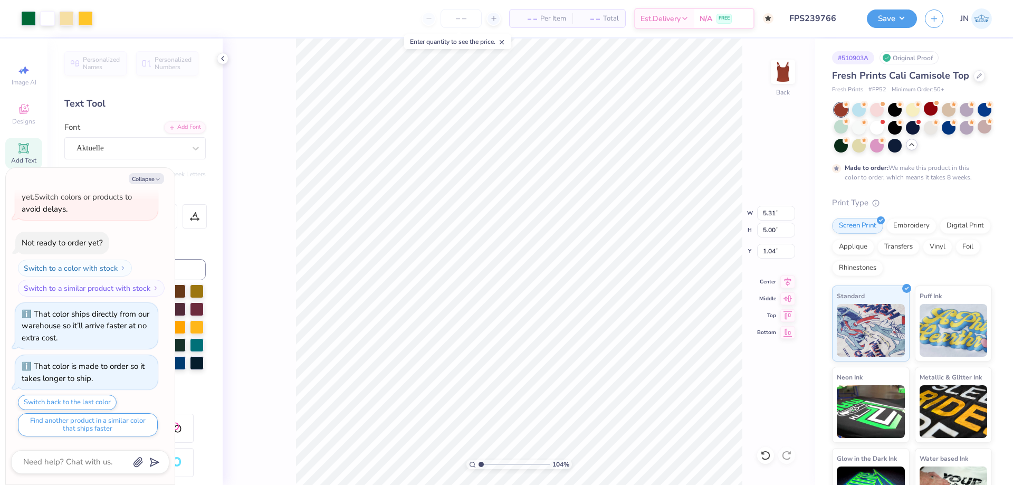
type input "4.80"
type input "4.52"
type textarea "x"
type input "1.28"
click at [840, 113] on div at bounding box center [841, 110] width 14 height 14
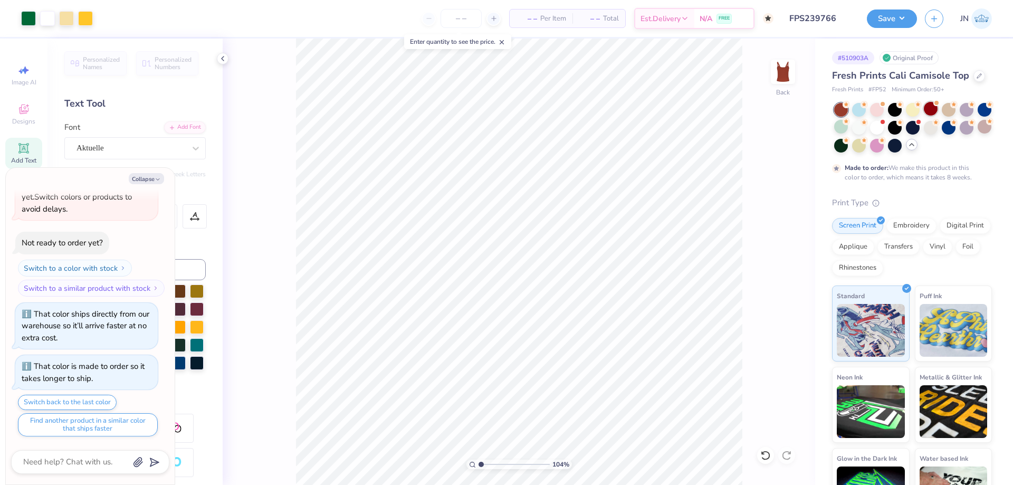
click at [931, 111] on div at bounding box center [931, 109] width 14 height 14
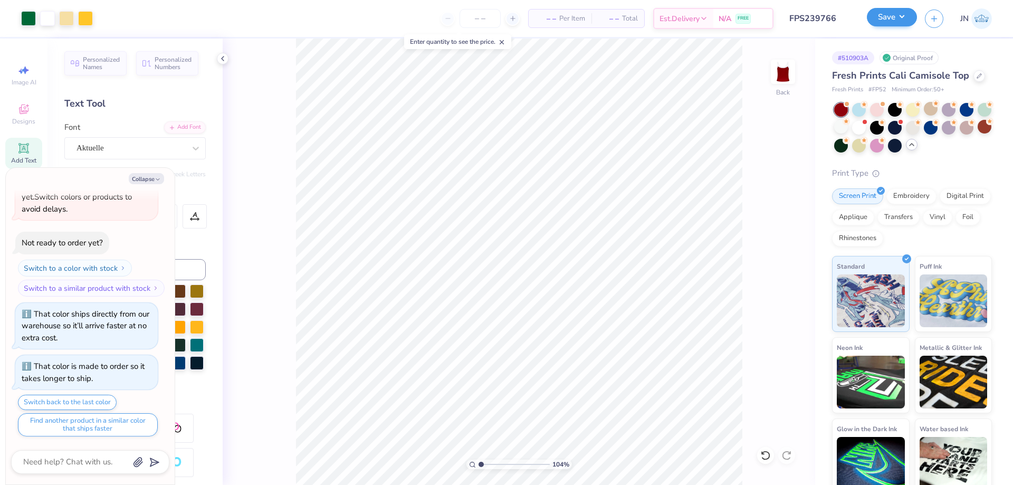
scroll to position [547, 0]
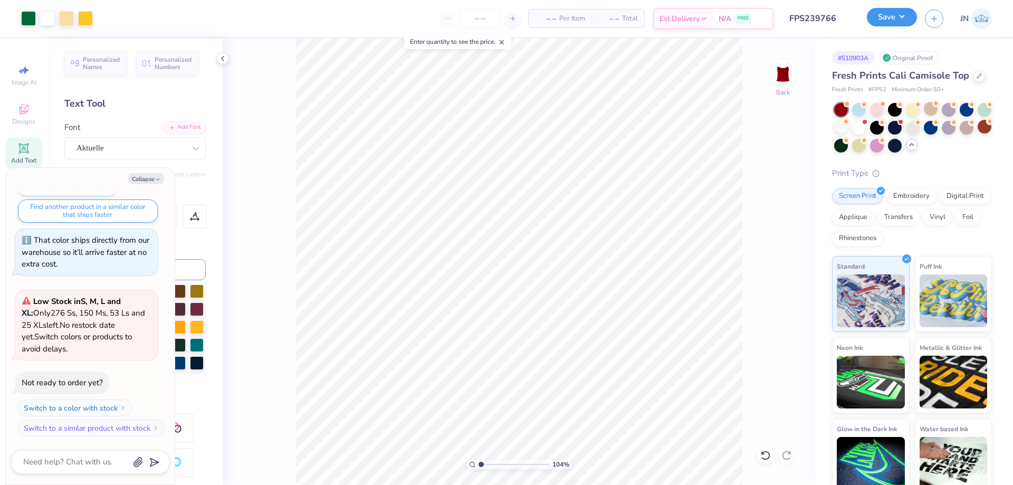
click at [890, 17] on button "Save" at bounding box center [892, 17] width 50 height 18
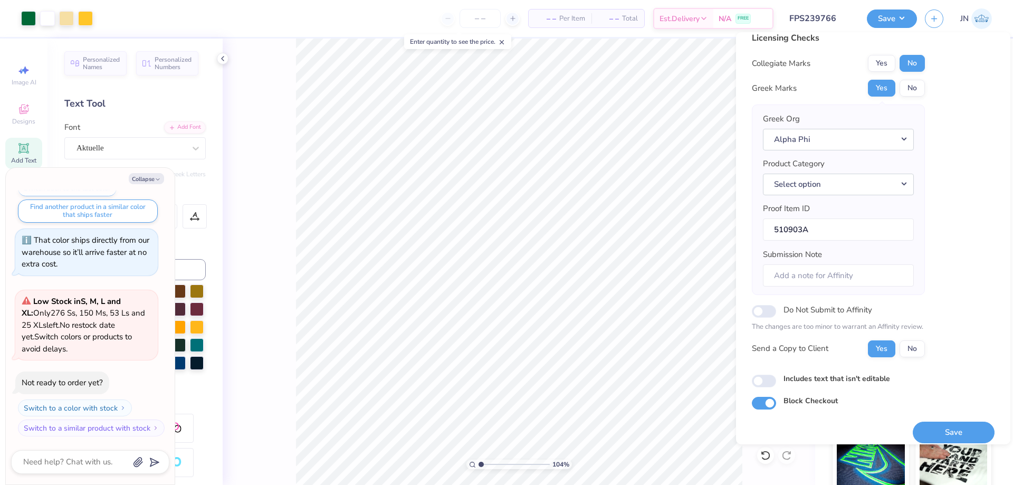
scroll to position [20, 0]
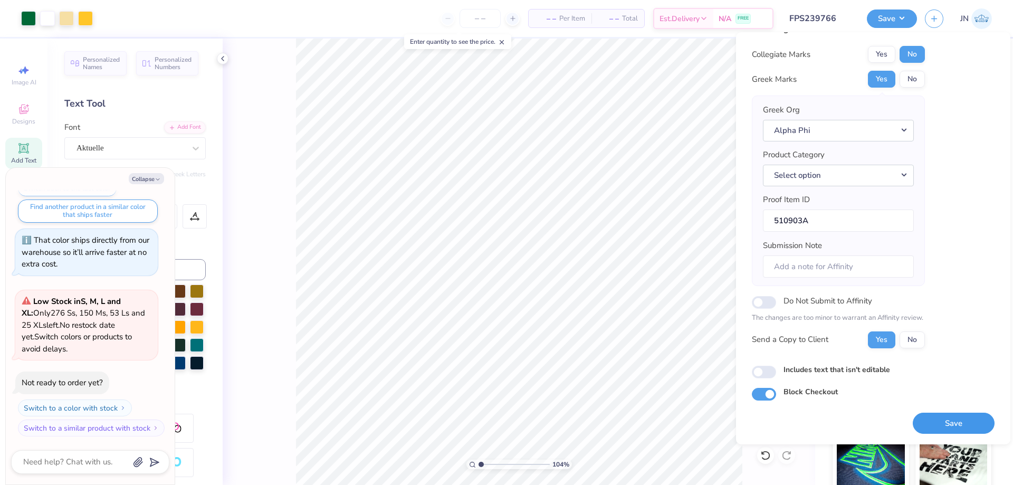
click at [935, 413] on button "Save" at bounding box center [954, 424] width 82 height 22
click at [934, 419] on div "Save" at bounding box center [954, 424] width 82 height 22
type textarea "x"
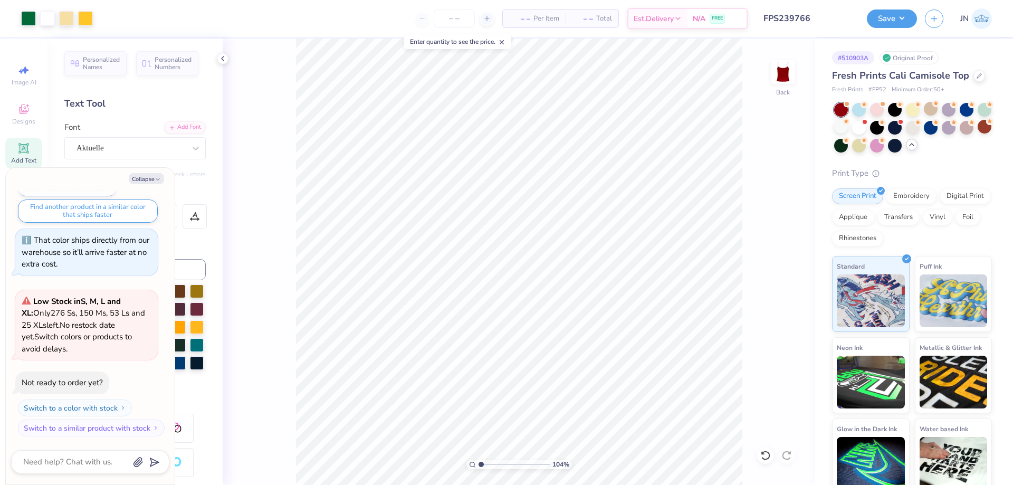
click at [819, 26] on input "FPS239766" at bounding box center [807, 18] width 103 height 21
